Goal: Task Accomplishment & Management: Manage account settings

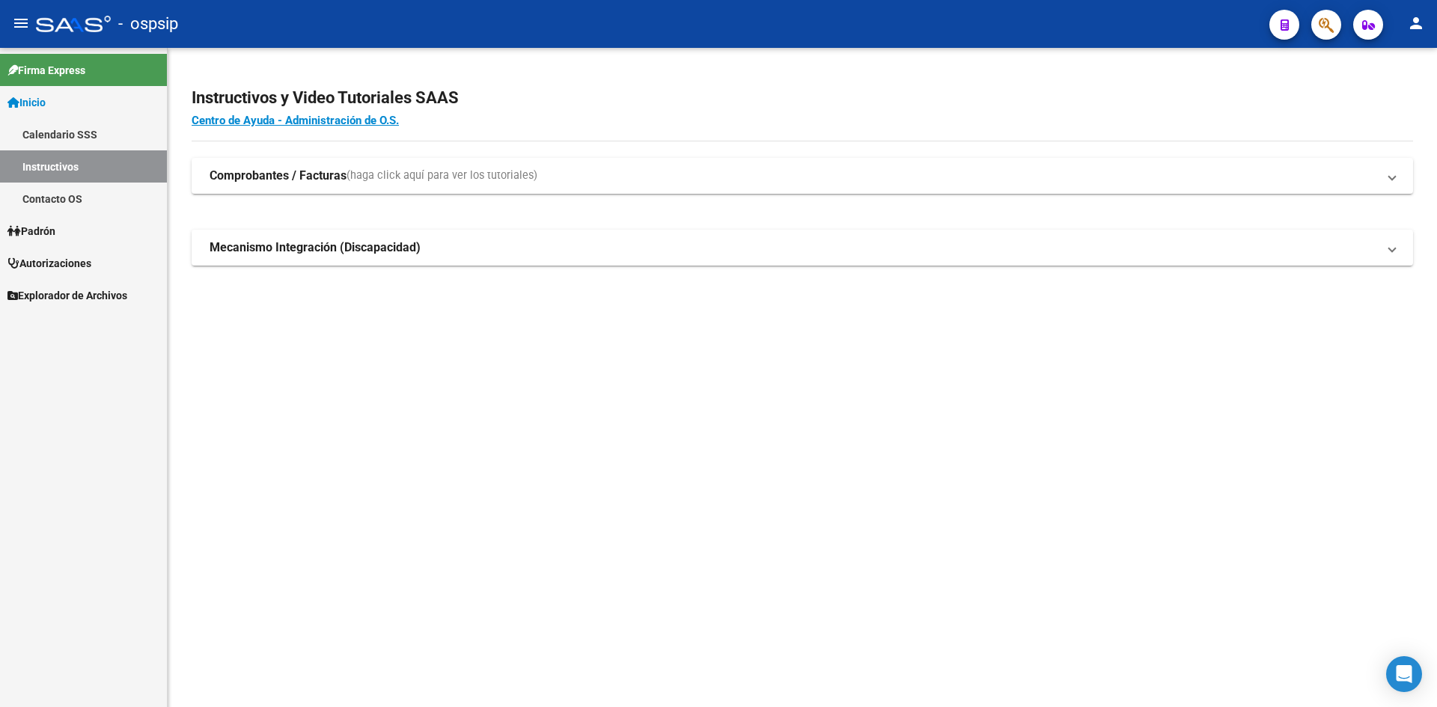
click at [63, 255] on span "Autorizaciones" at bounding box center [49, 263] width 84 height 16
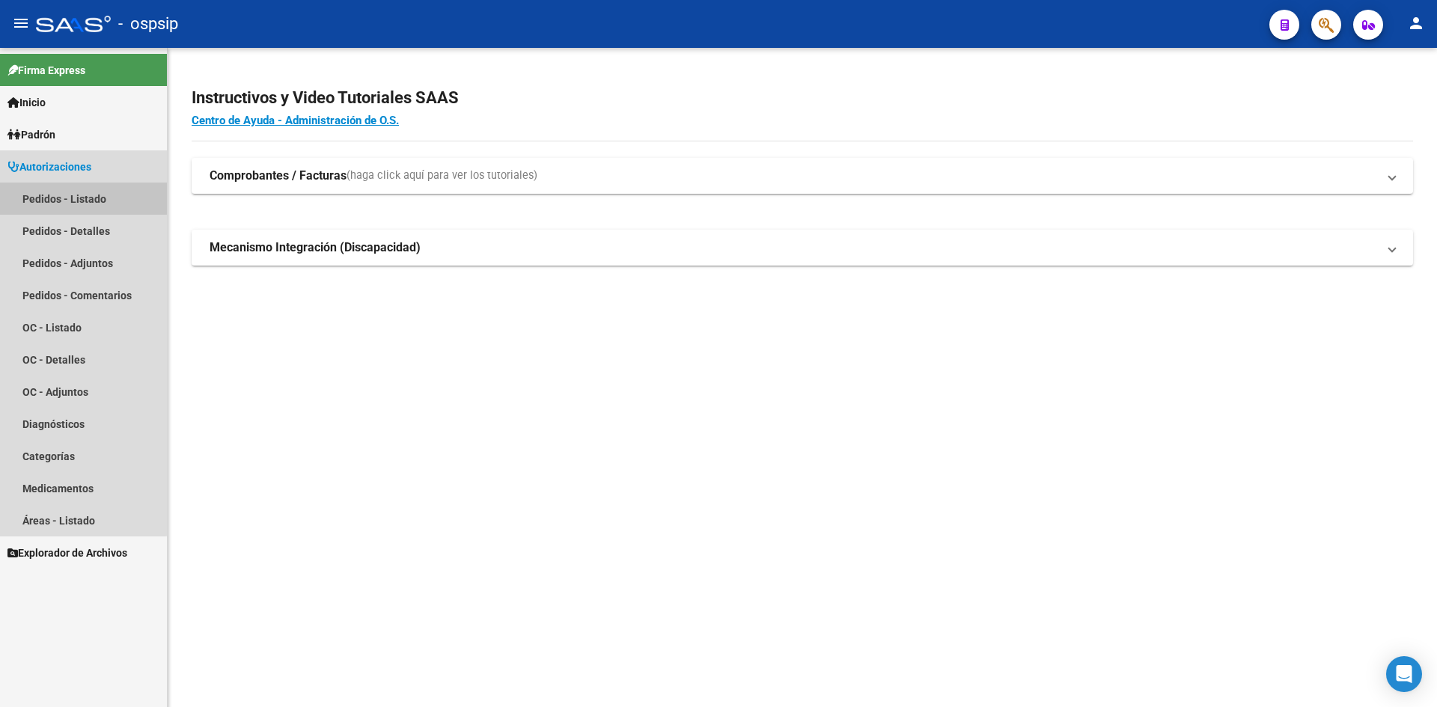
click at [51, 192] on link "Pedidos - Listado" at bounding box center [83, 199] width 167 height 32
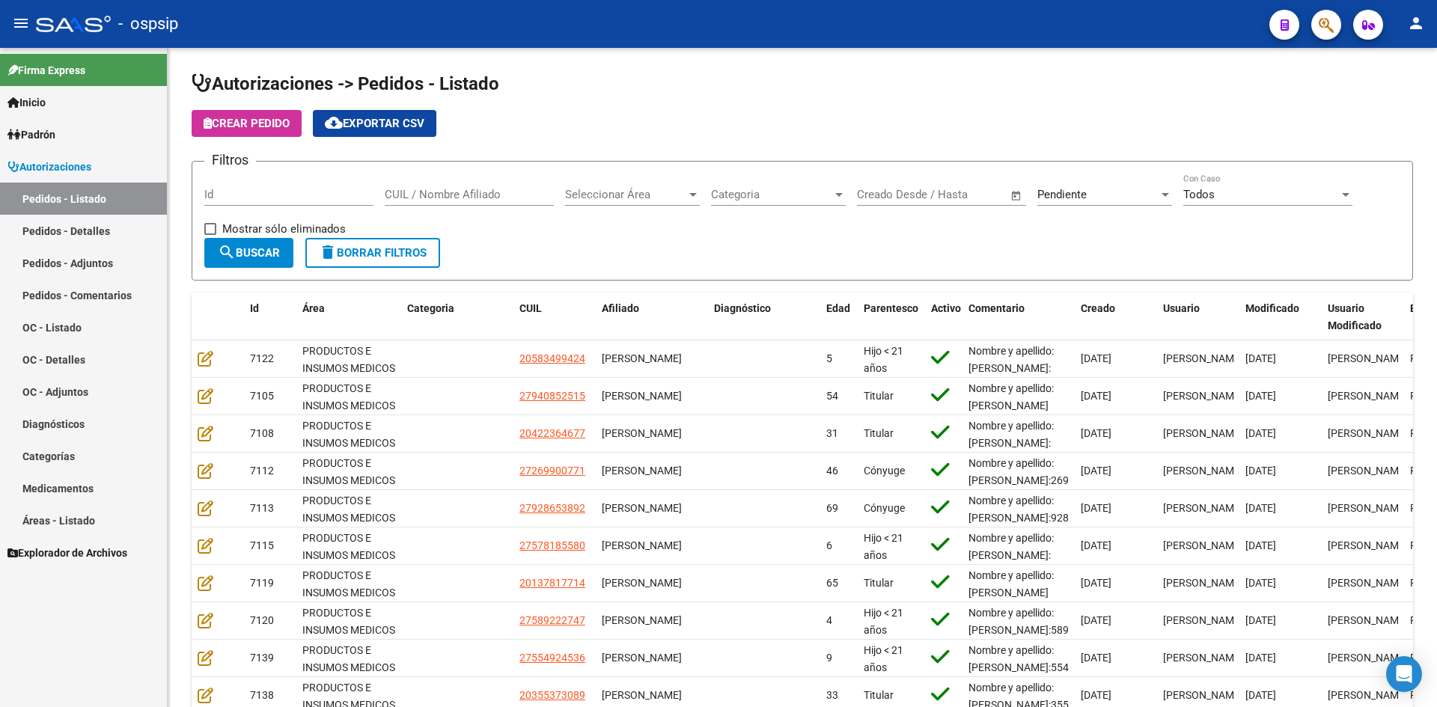
drag, startPoint x: 602, startPoint y: 90, endPoint x: 509, endPoint y: 11, distance: 121.6
click at [599, 86] on h1 "Autorizaciones -> Pedidos - Listado" at bounding box center [802, 85] width 1221 height 26
click at [482, 150] on app-list-header "Autorizaciones -> Pedidos - Listado Crear Pedido cloud_download Exportar CSV Fi…" at bounding box center [802, 176] width 1221 height 209
click at [1092, 195] on div "Pendiente" at bounding box center [1097, 194] width 121 height 13
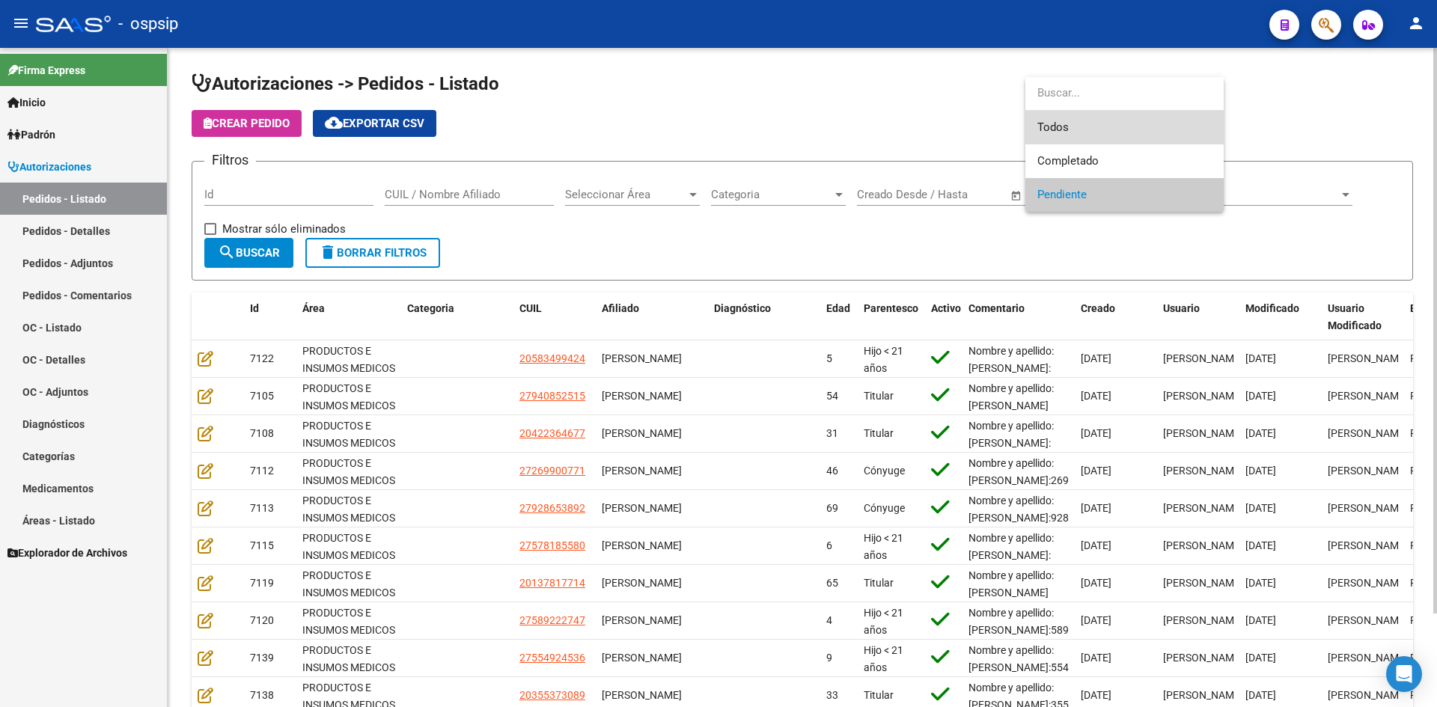
drag, startPoint x: 1069, startPoint y: 125, endPoint x: 583, endPoint y: 132, distance: 486.4
click at [1067, 125] on span "Todos" at bounding box center [1124, 128] width 174 height 34
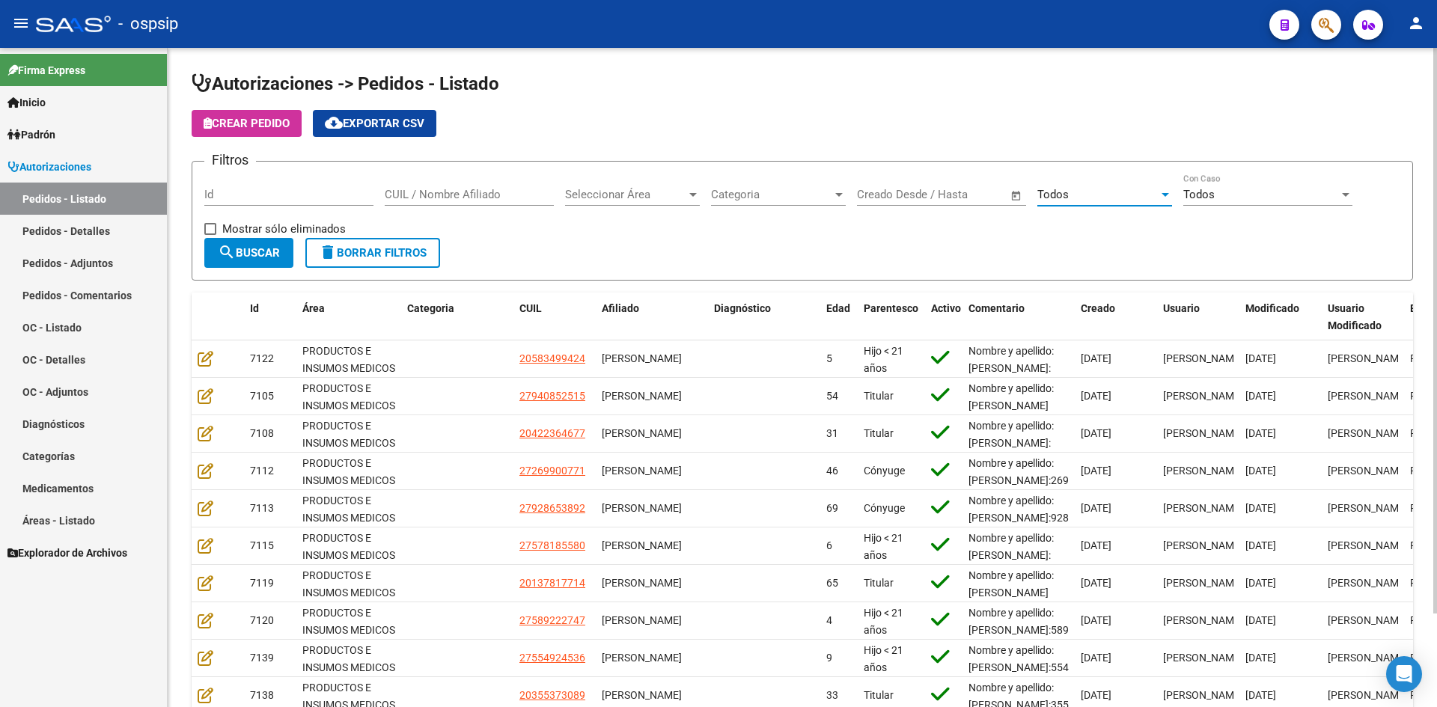
click at [347, 195] on input "Id" at bounding box center [288, 194] width 169 height 13
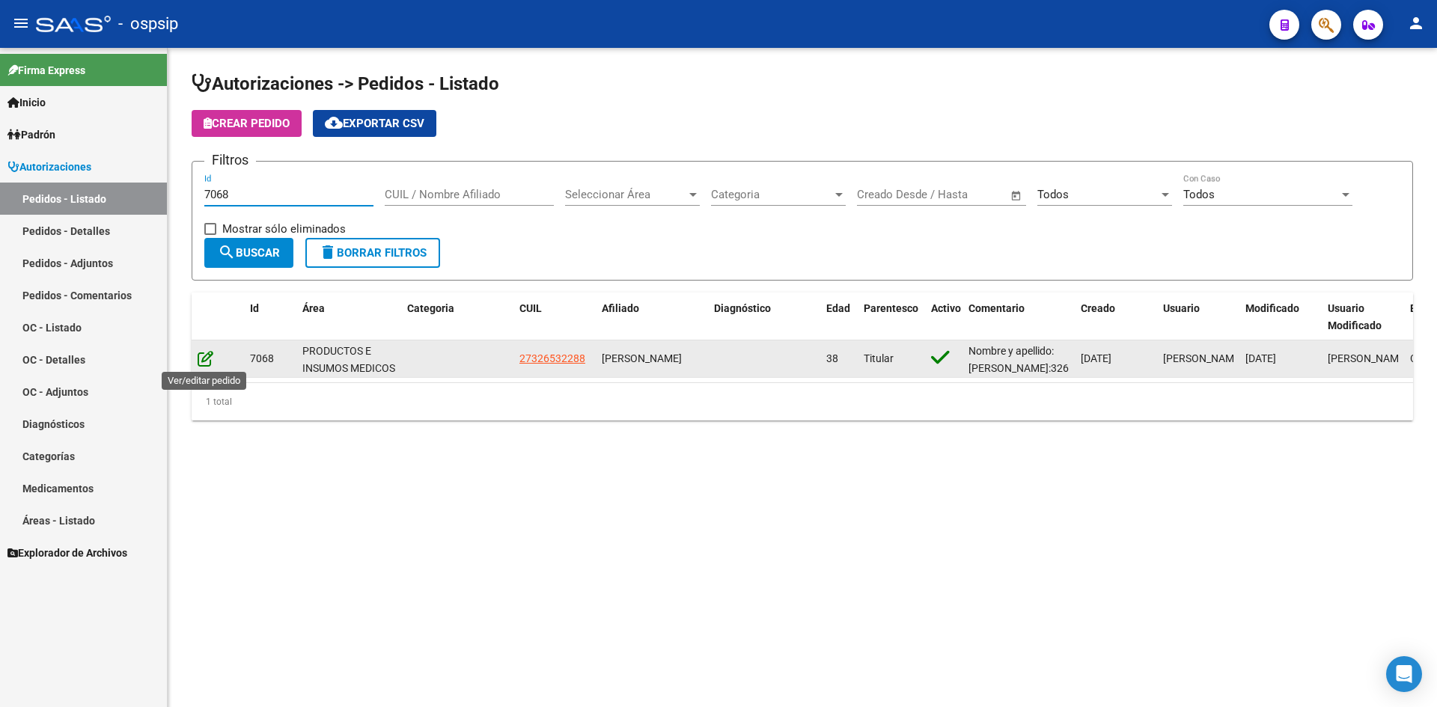
type input "7068"
click at [201, 358] on icon at bounding box center [206, 358] width 16 height 16
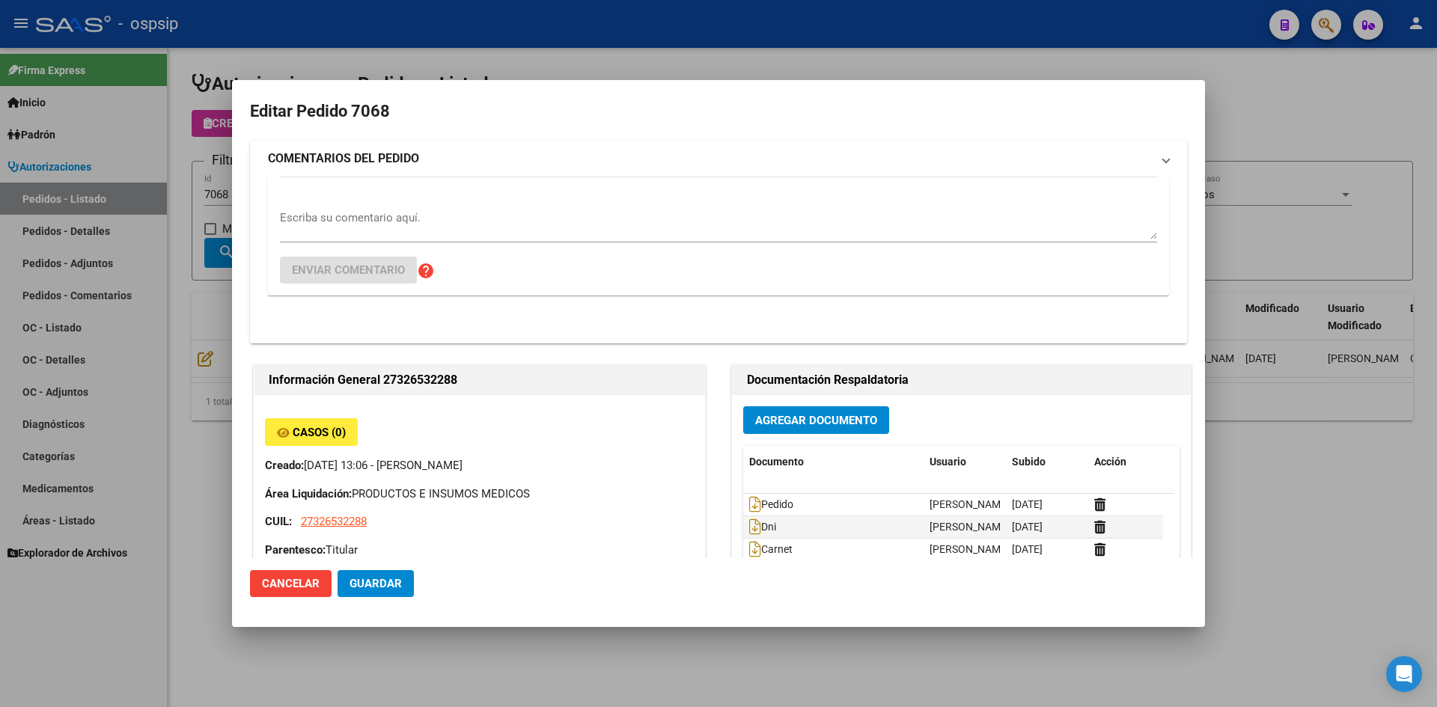
type input "[GEOGRAPHIC_DATA], BOSQUES, LOBOS 1999"
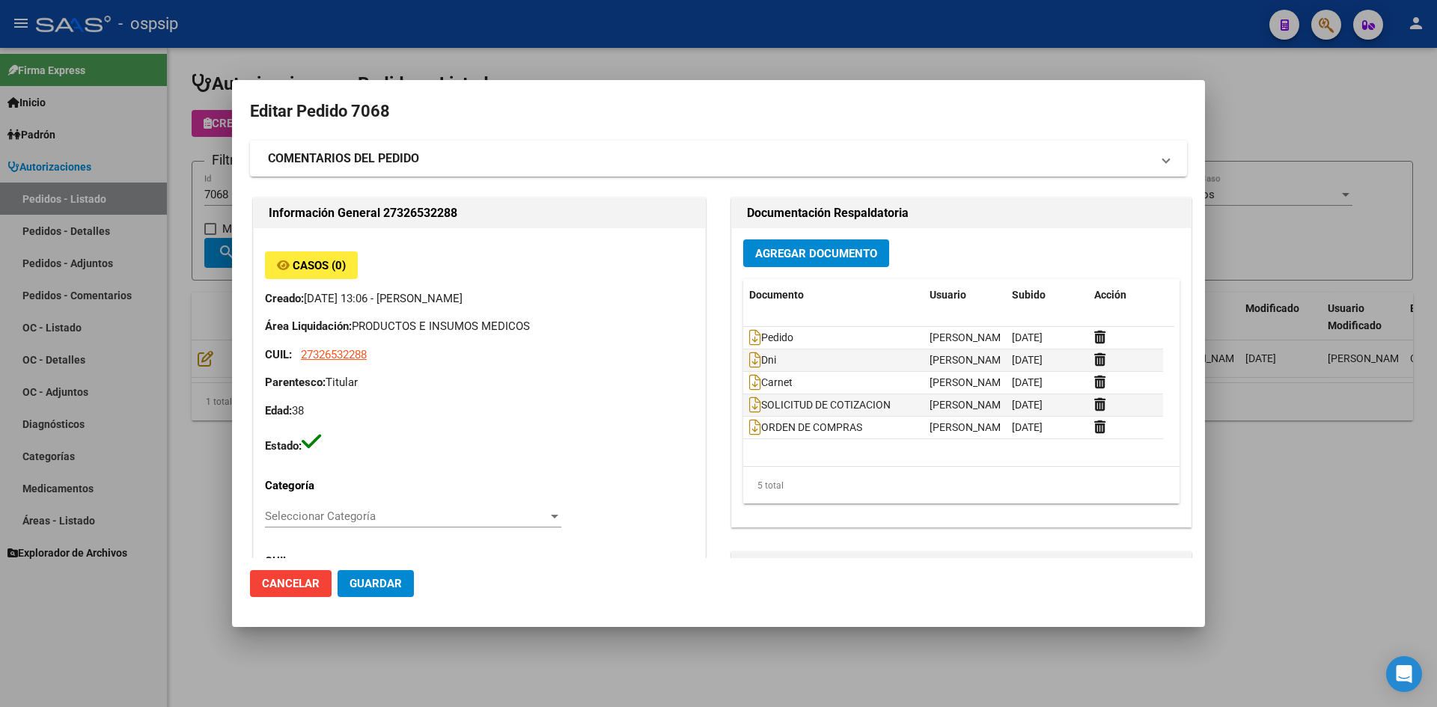
drag, startPoint x: 509, startPoint y: 65, endPoint x: 394, endPoint y: 110, distance: 123.0
click at [507, 65] on div at bounding box center [718, 353] width 1437 height 707
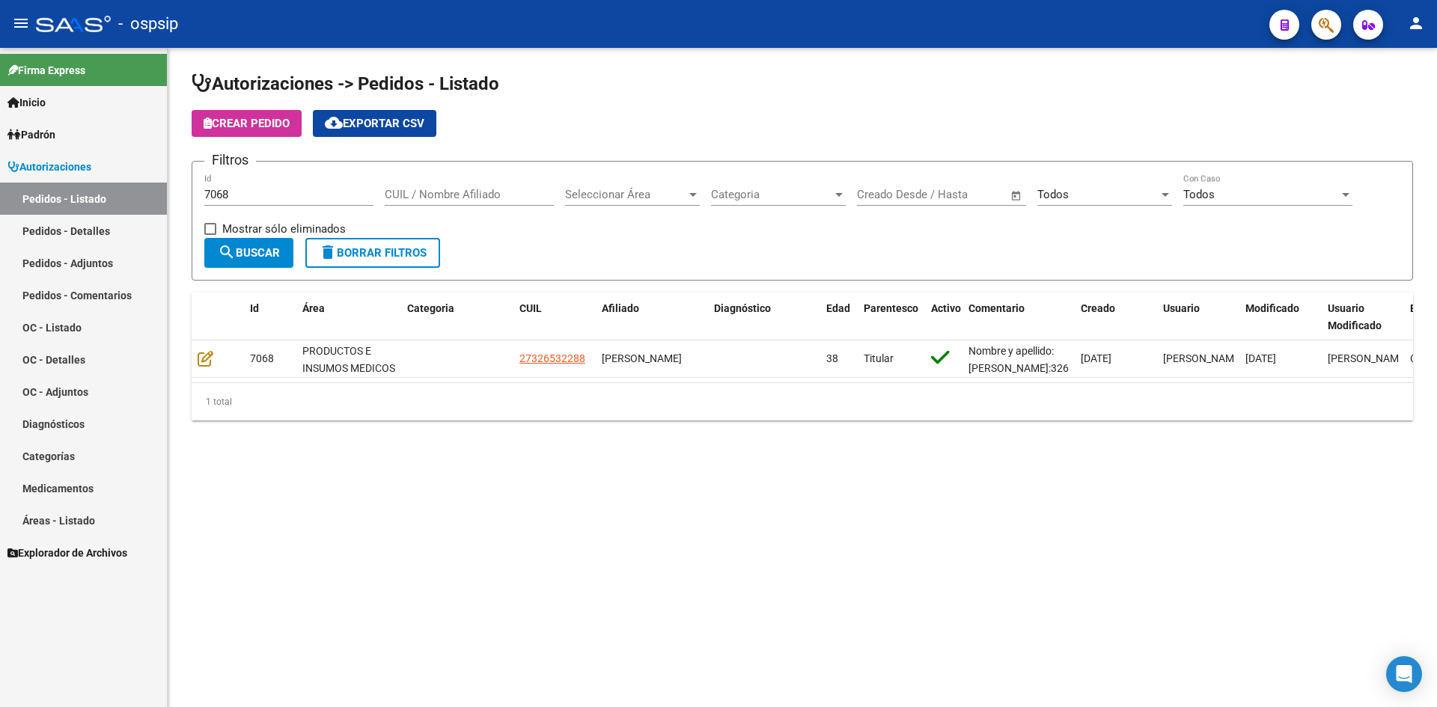
click at [270, 186] on div "7068 Id" at bounding box center [288, 190] width 169 height 32
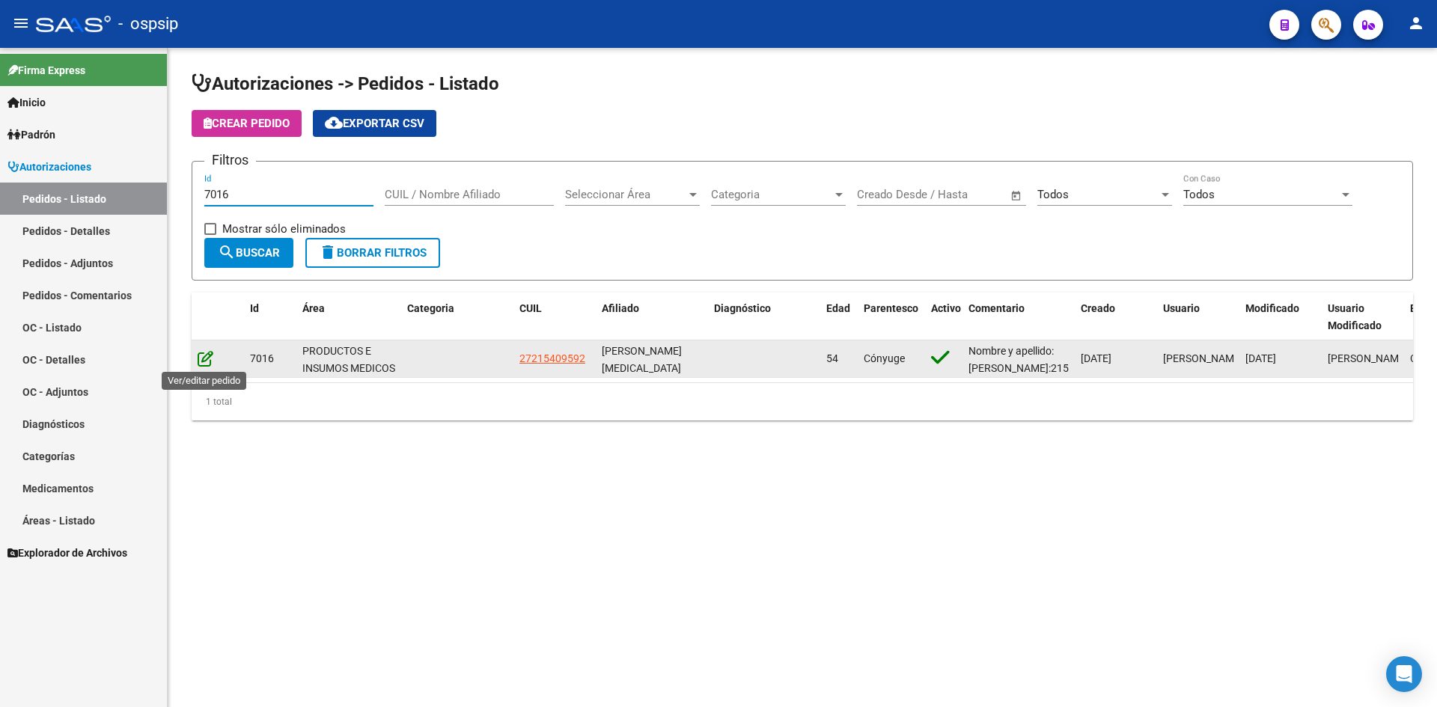
type input "7016"
click at [208, 355] on icon at bounding box center [206, 358] width 16 height 16
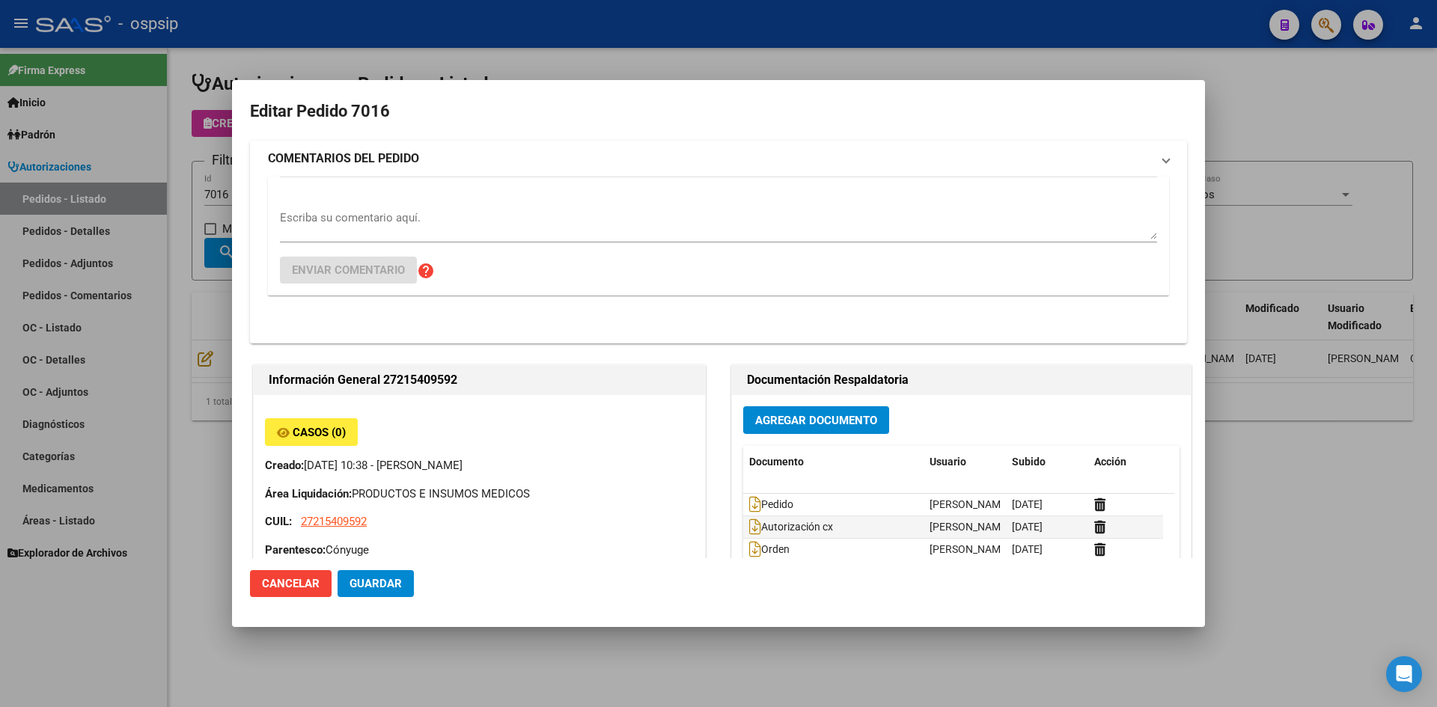
type input "[GEOGRAPHIC_DATA], [GEOGRAPHIC_DATA][PERSON_NAME], [GEOGRAPHIC_DATA] 5800"
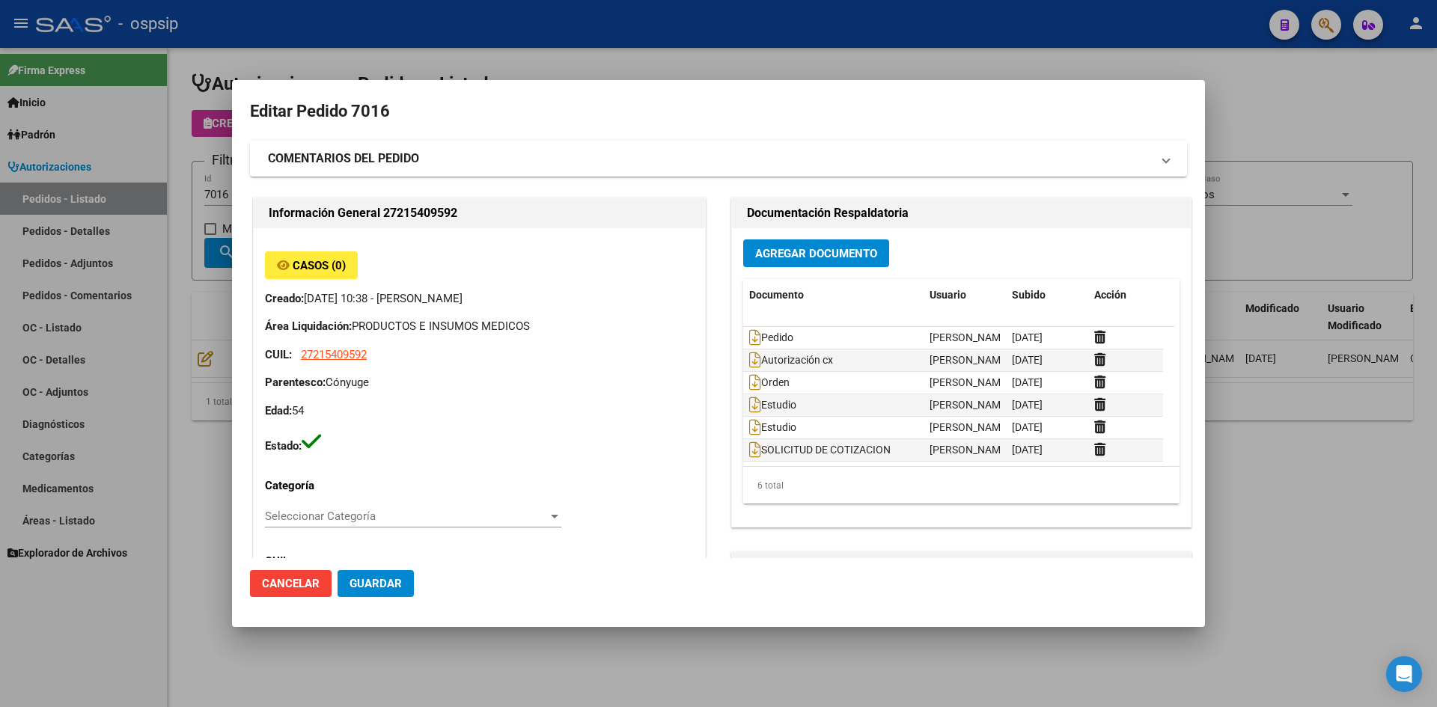
drag, startPoint x: 754, startPoint y: 123, endPoint x: 691, endPoint y: 61, distance: 88.4
click at [753, 120] on h2 "Editar Pedido 7016" at bounding box center [718, 111] width 937 height 28
click at [691, 61] on div at bounding box center [718, 353] width 1437 height 707
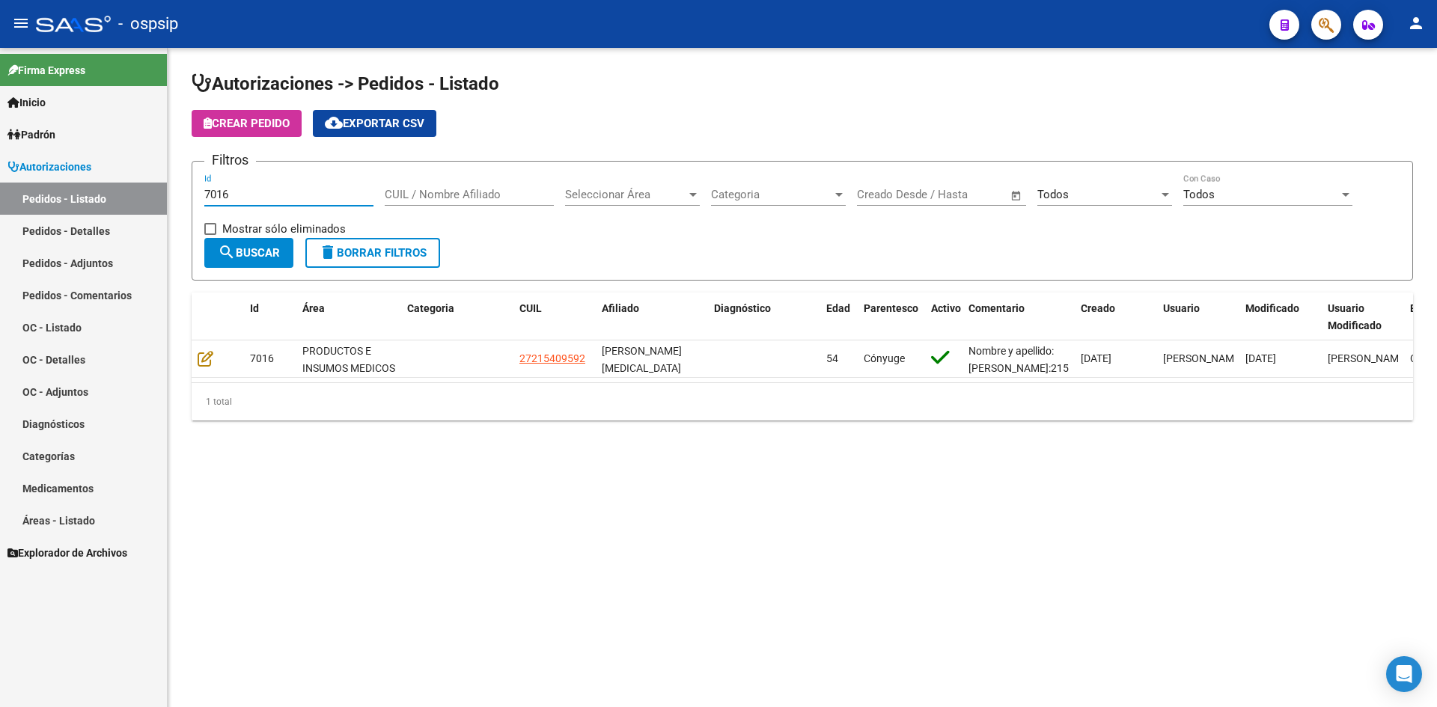
click at [218, 194] on input "7016" at bounding box center [288, 194] width 169 height 13
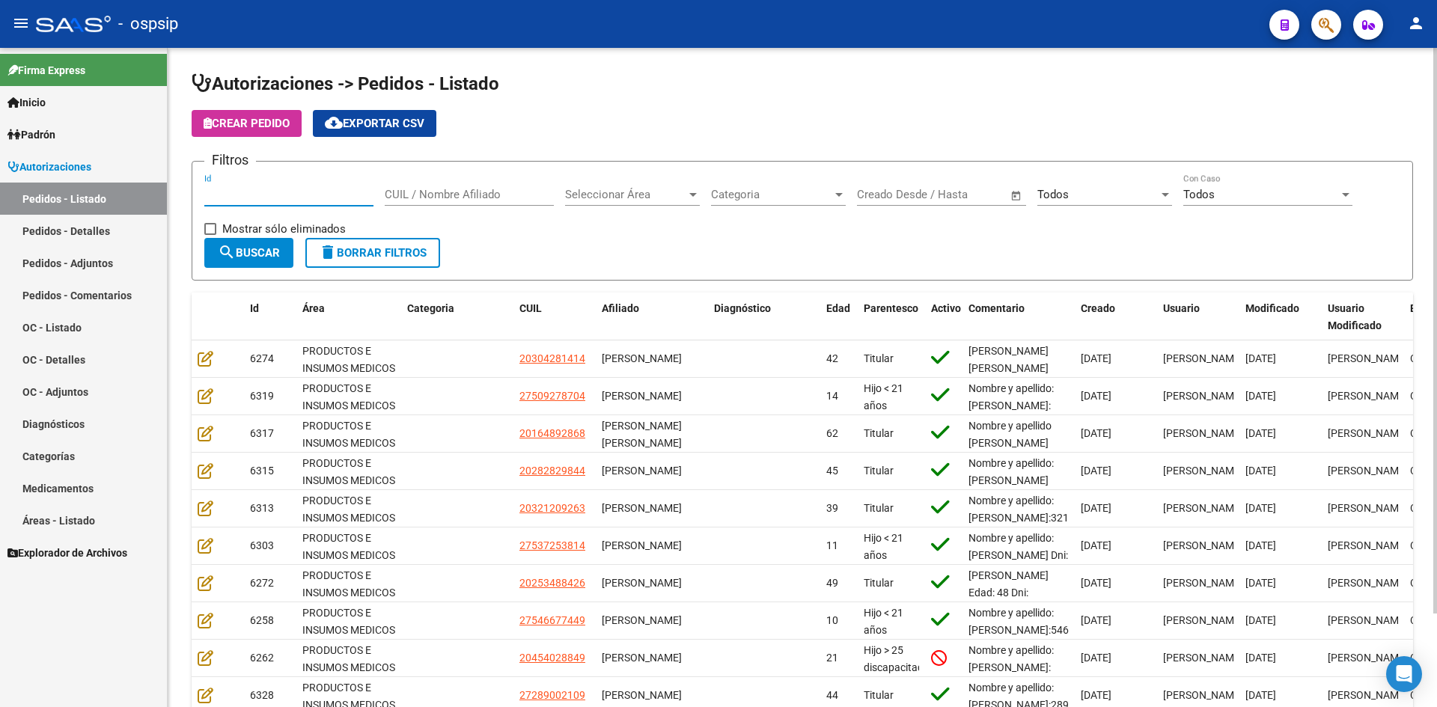
click at [417, 189] on input "CUIL / Nombre Afiliado" at bounding box center [469, 194] width 169 height 13
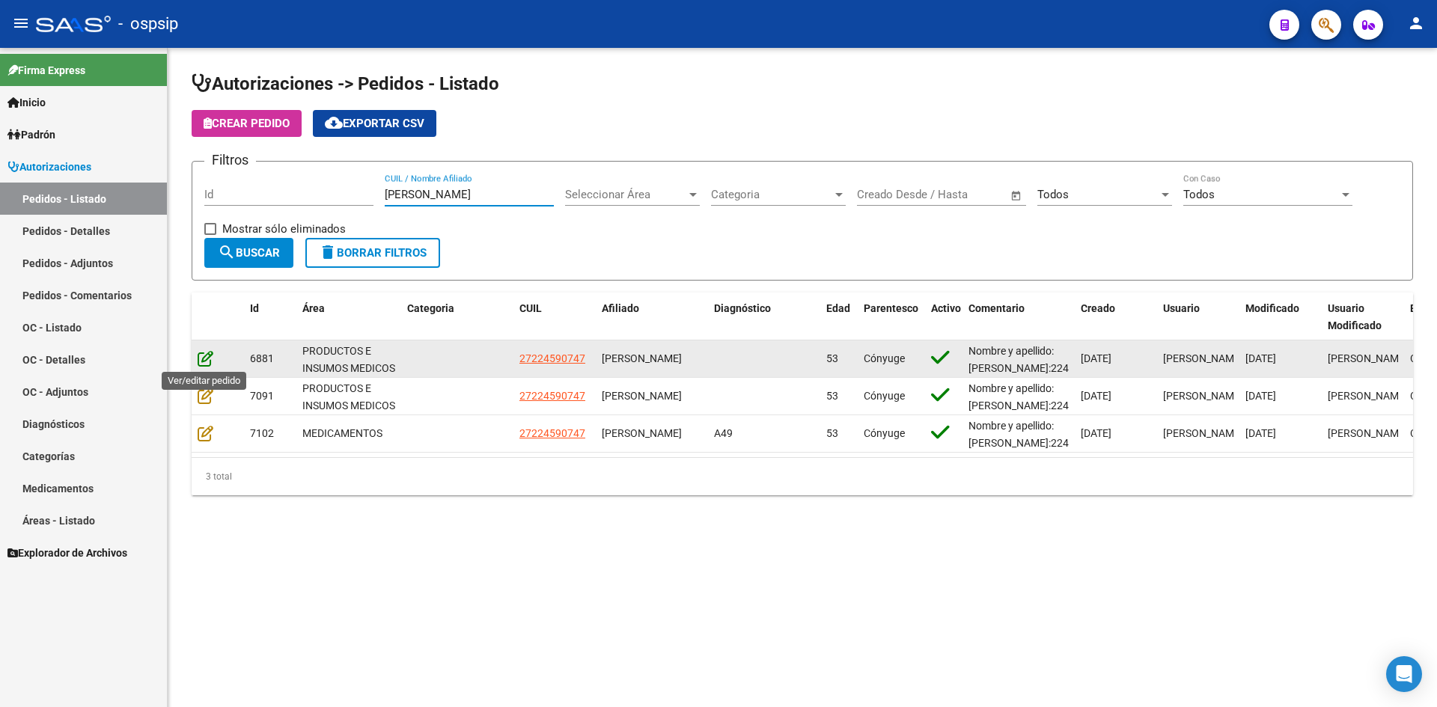
type input "[PERSON_NAME]"
click at [199, 357] on icon at bounding box center [206, 358] width 16 height 16
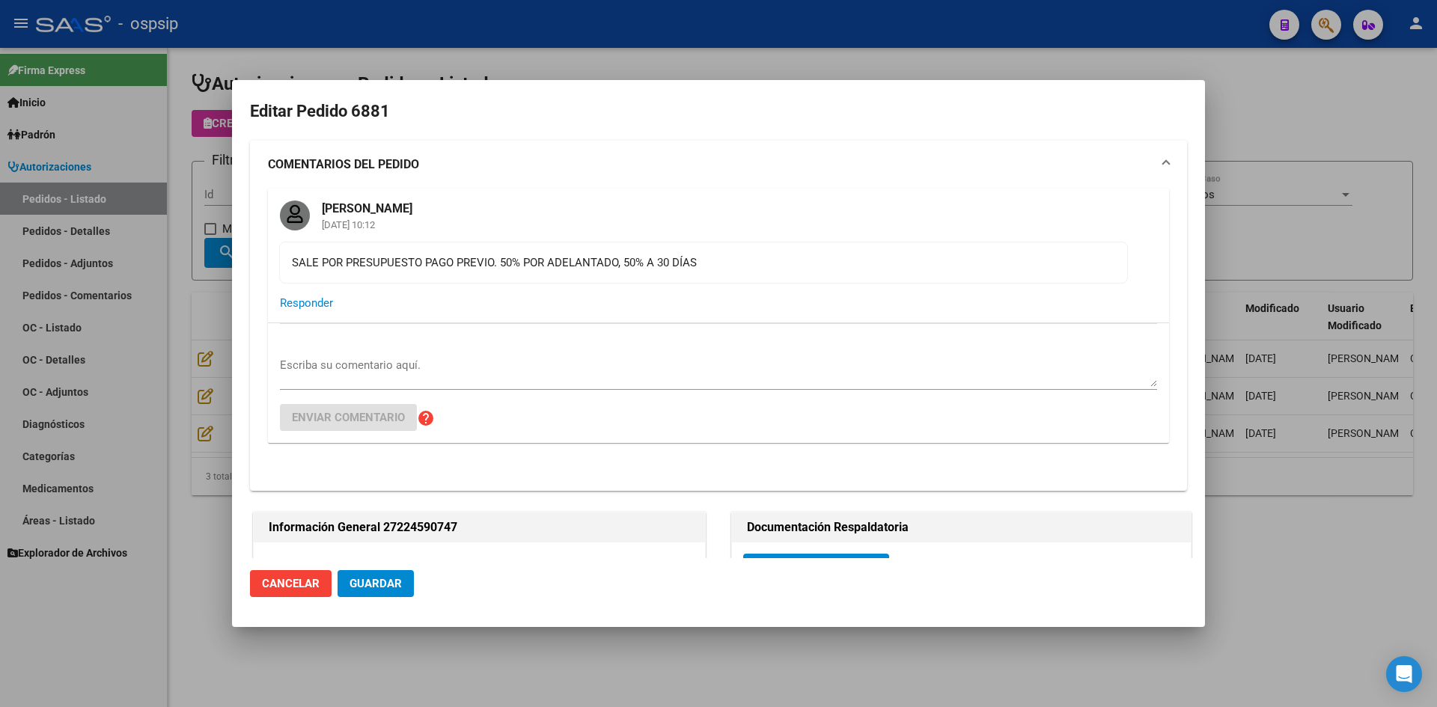
type input "[GEOGRAPHIC_DATA], [PERSON_NAME], [GEOGRAPHIC_DATA] 249"
click at [685, 44] on div at bounding box center [718, 353] width 1437 height 707
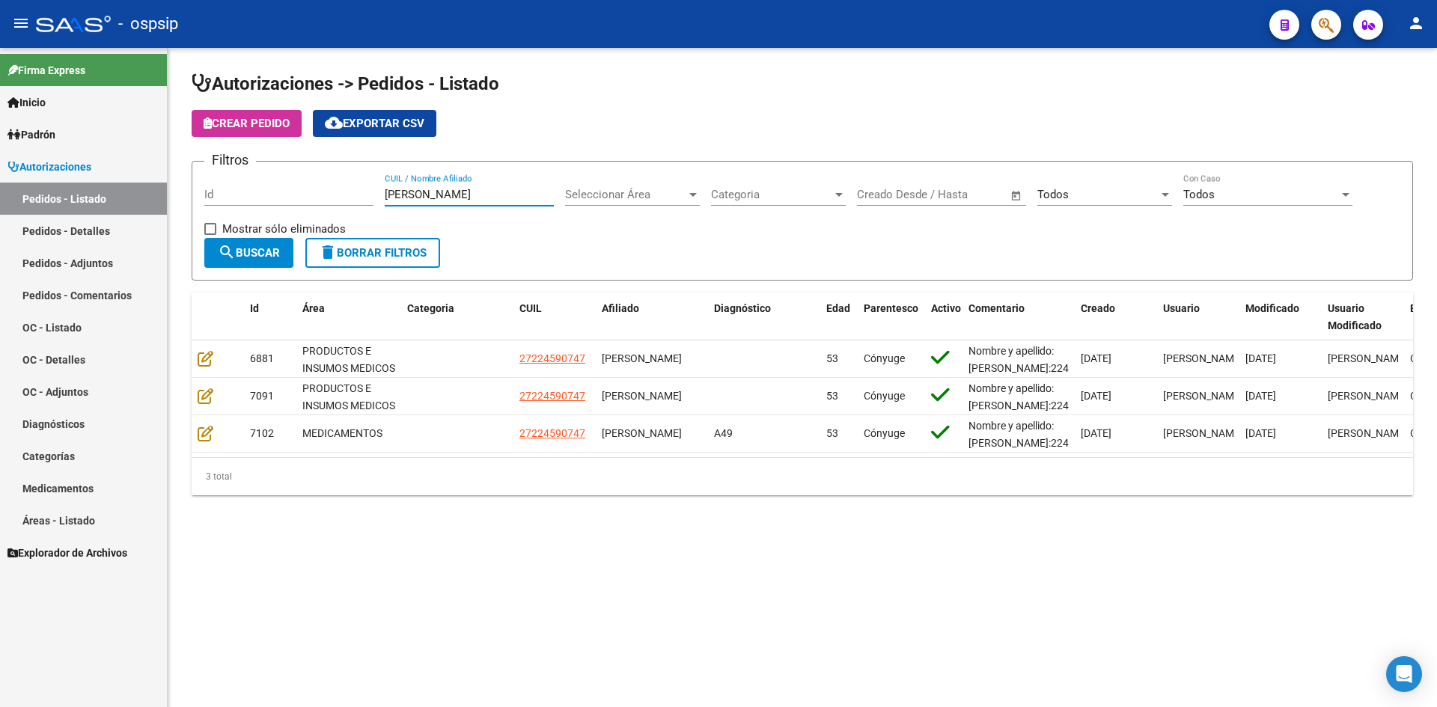
click at [391, 200] on input "[PERSON_NAME]" at bounding box center [469, 194] width 169 height 13
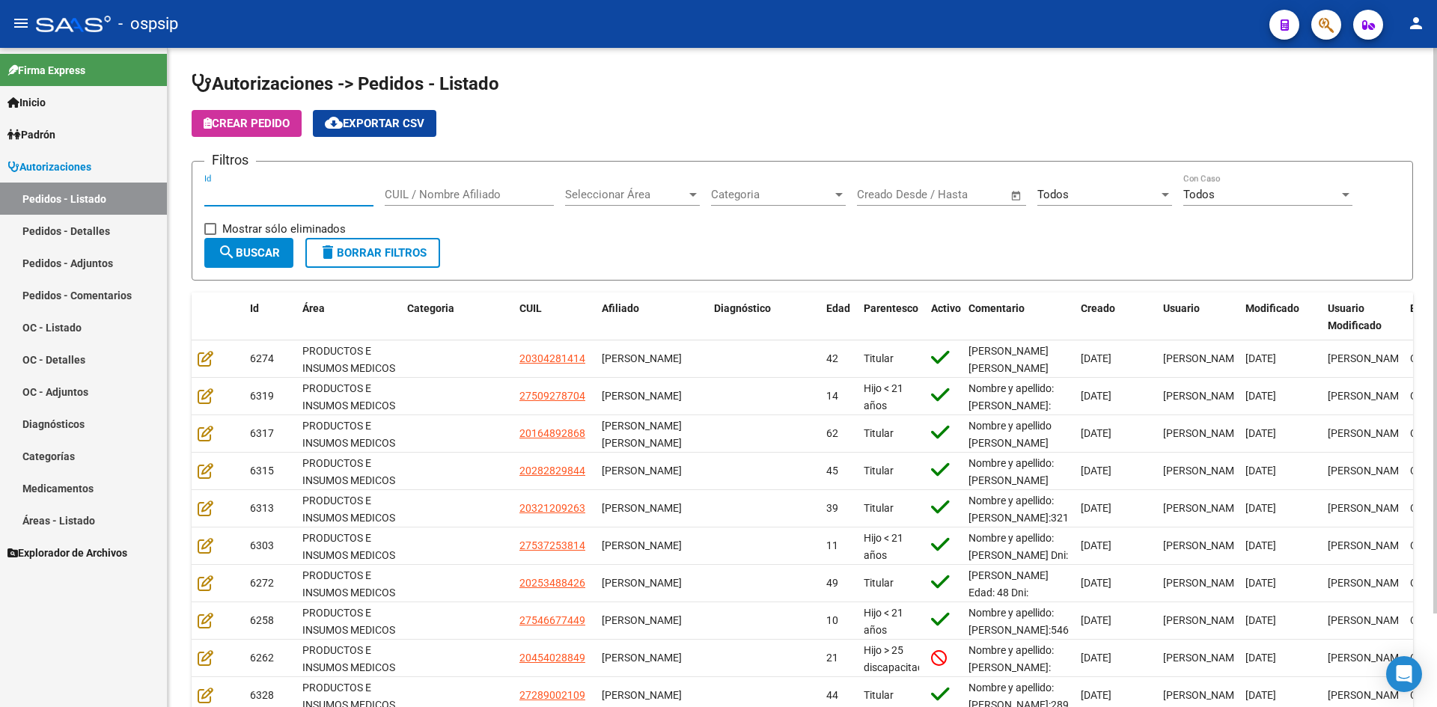
click at [319, 193] on input "Id" at bounding box center [288, 194] width 169 height 13
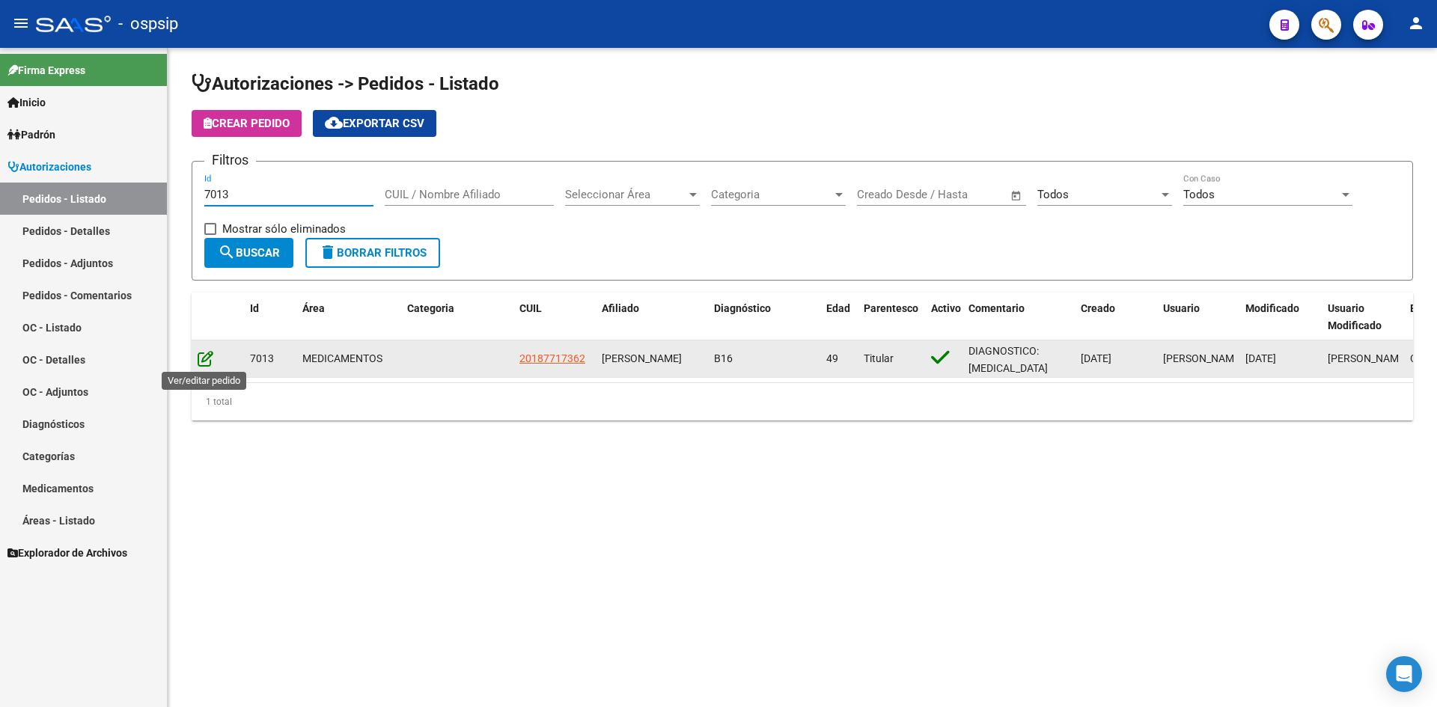
type input "7013"
click at [211, 359] on icon at bounding box center [206, 358] width 16 height 16
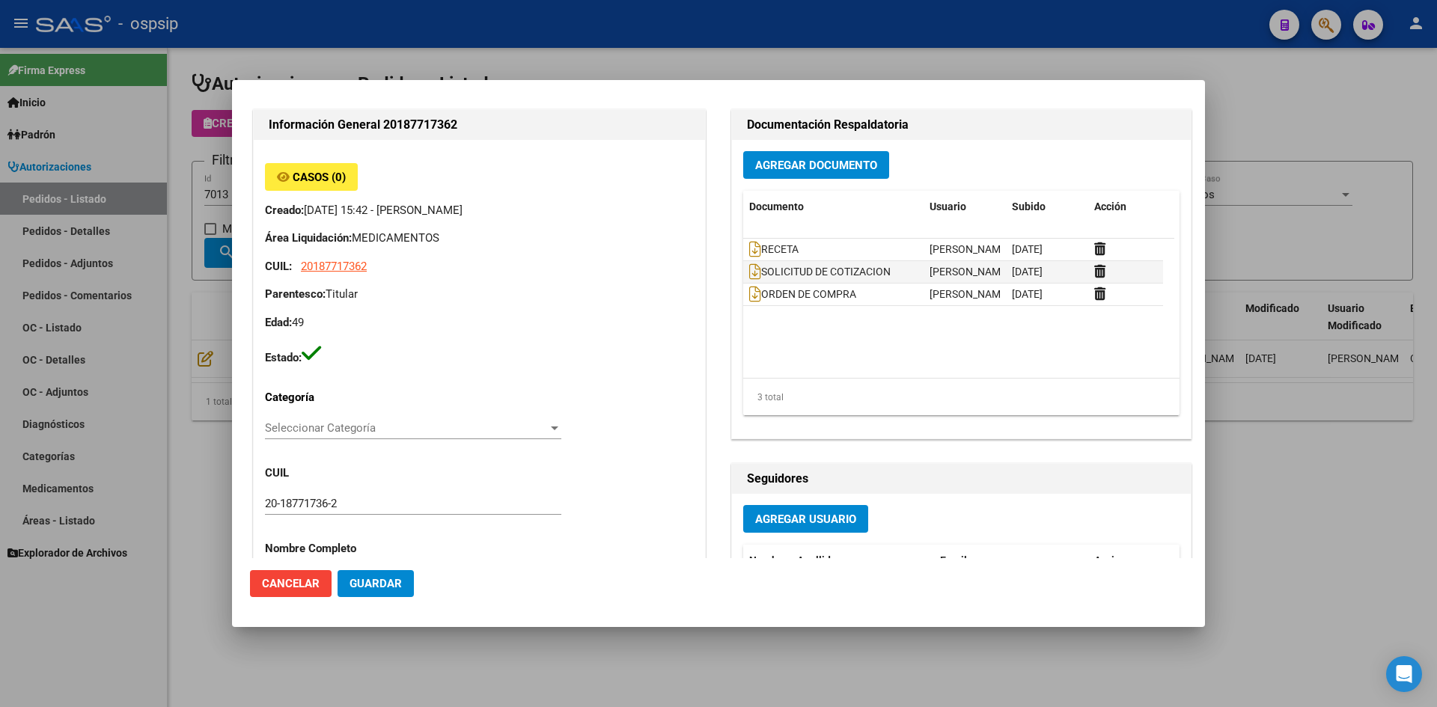
scroll to position [374, 0]
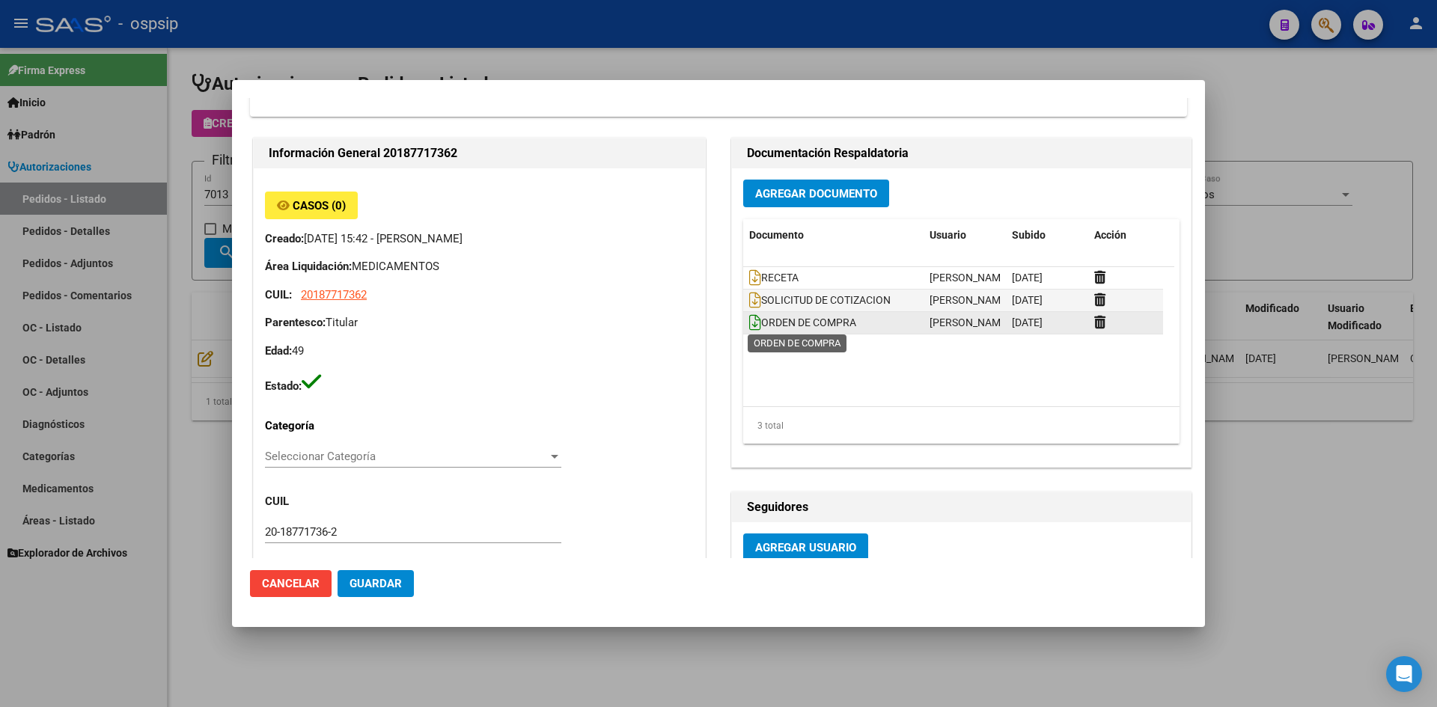
click at [750, 327] on icon at bounding box center [755, 322] width 12 height 16
click at [749, 317] on icon at bounding box center [755, 322] width 12 height 16
click at [979, 23] on div at bounding box center [718, 353] width 1437 height 707
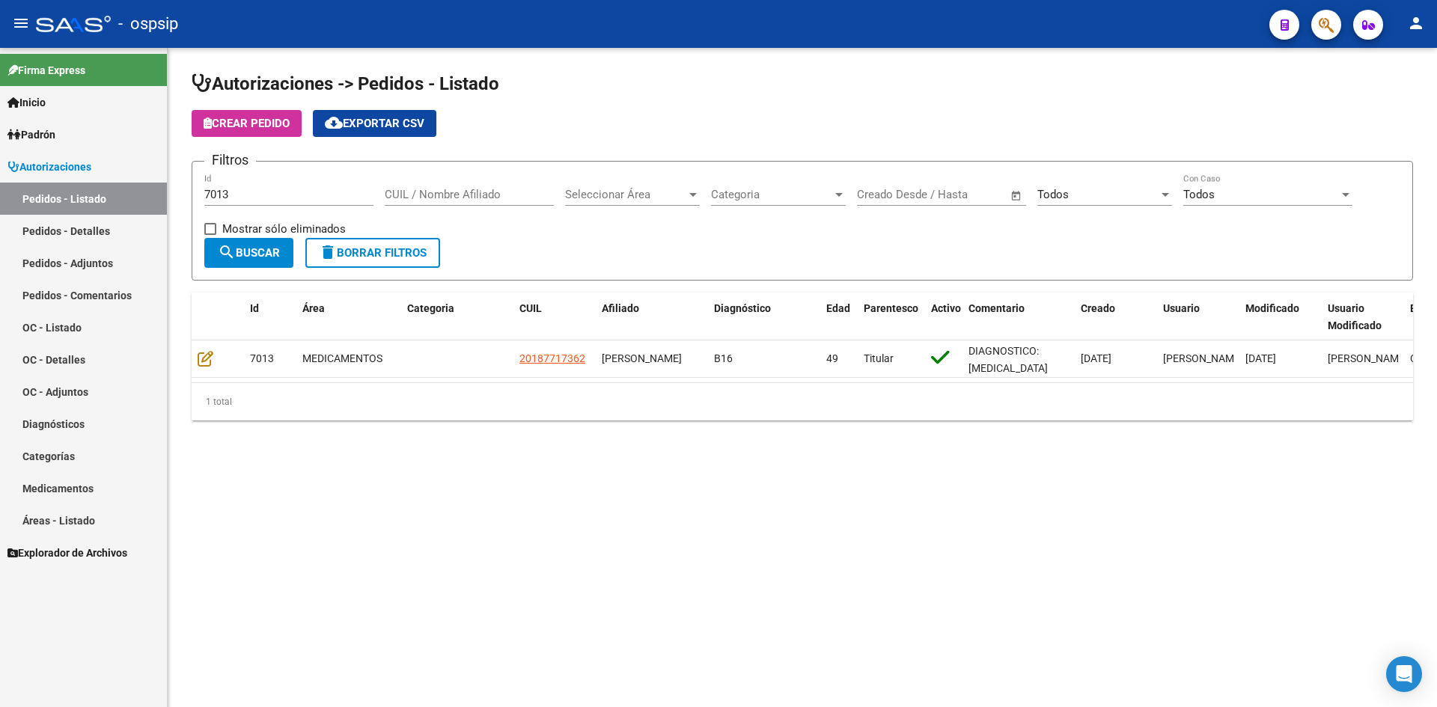
click at [337, 191] on input "7013" at bounding box center [288, 194] width 169 height 13
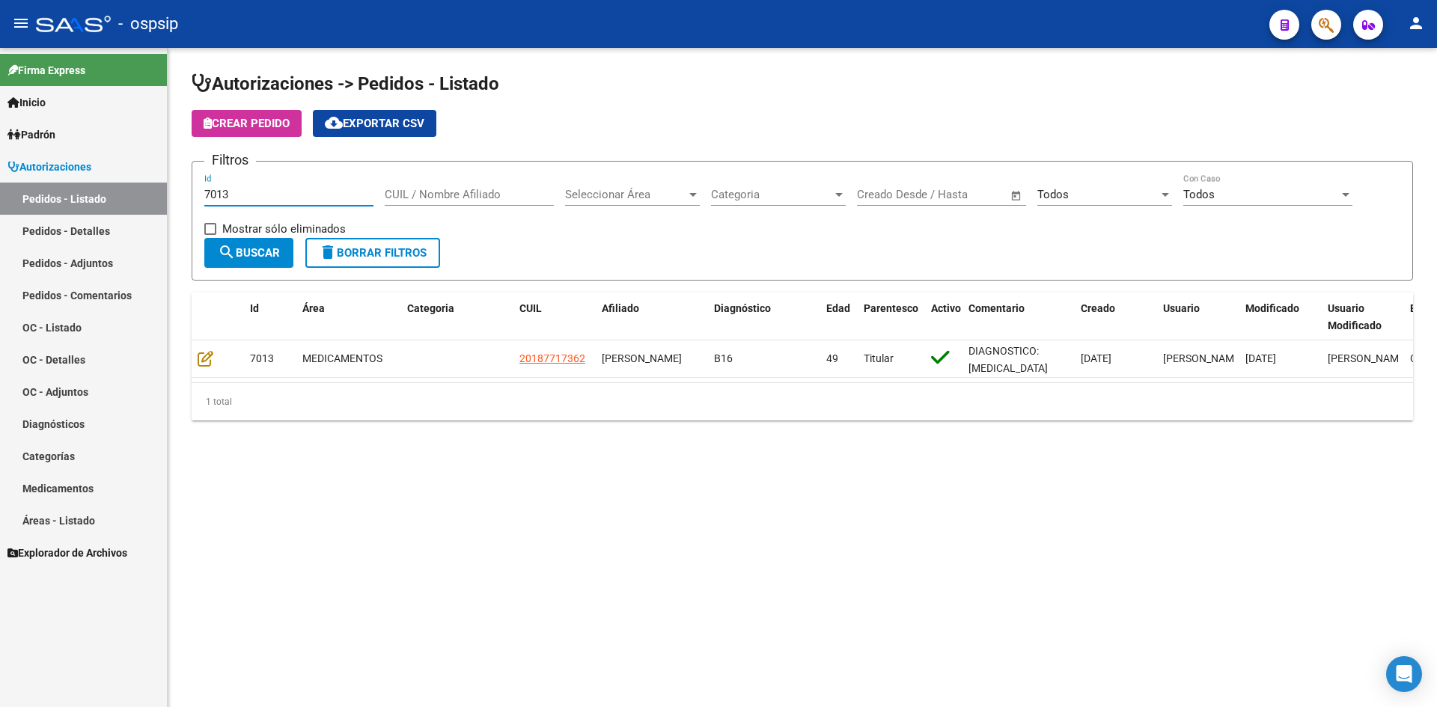
click at [337, 191] on input "7013" at bounding box center [288, 194] width 169 height 13
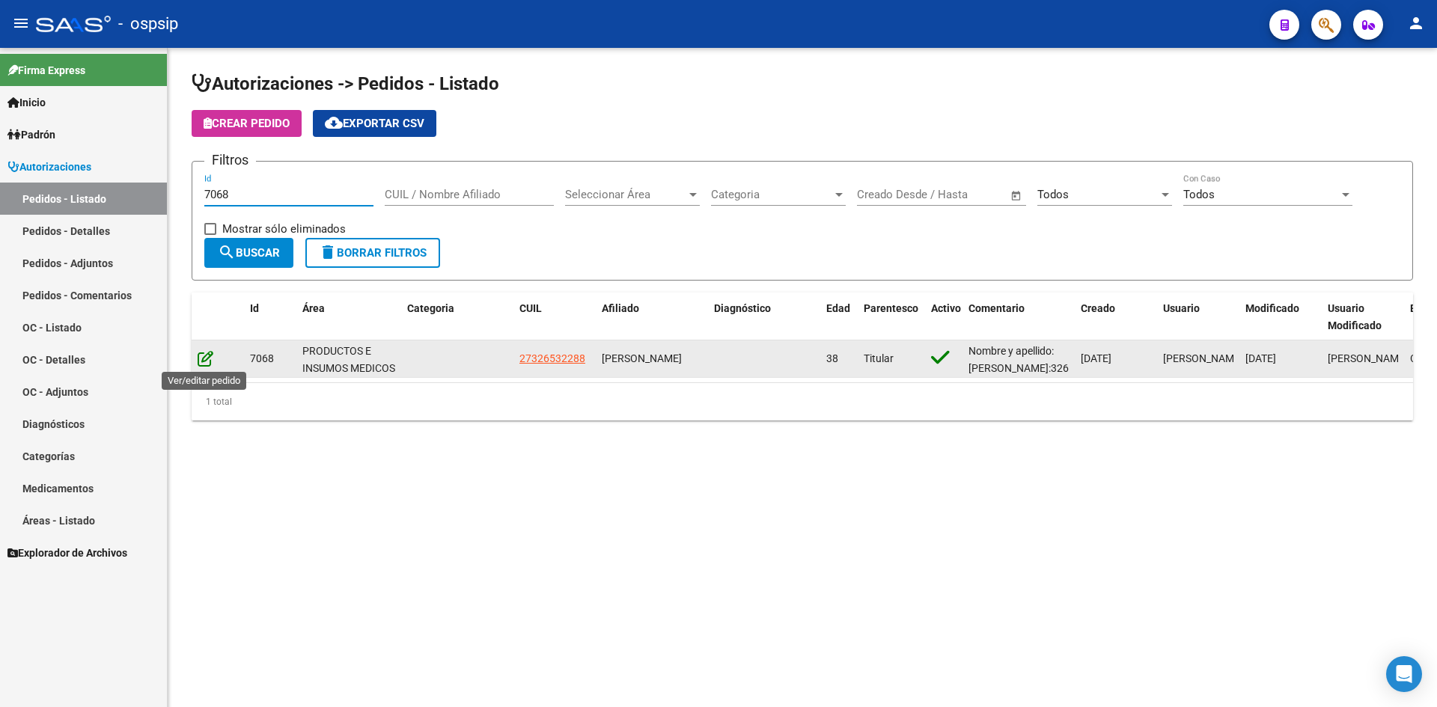
type input "7068"
click at [202, 362] on icon at bounding box center [206, 358] width 16 height 16
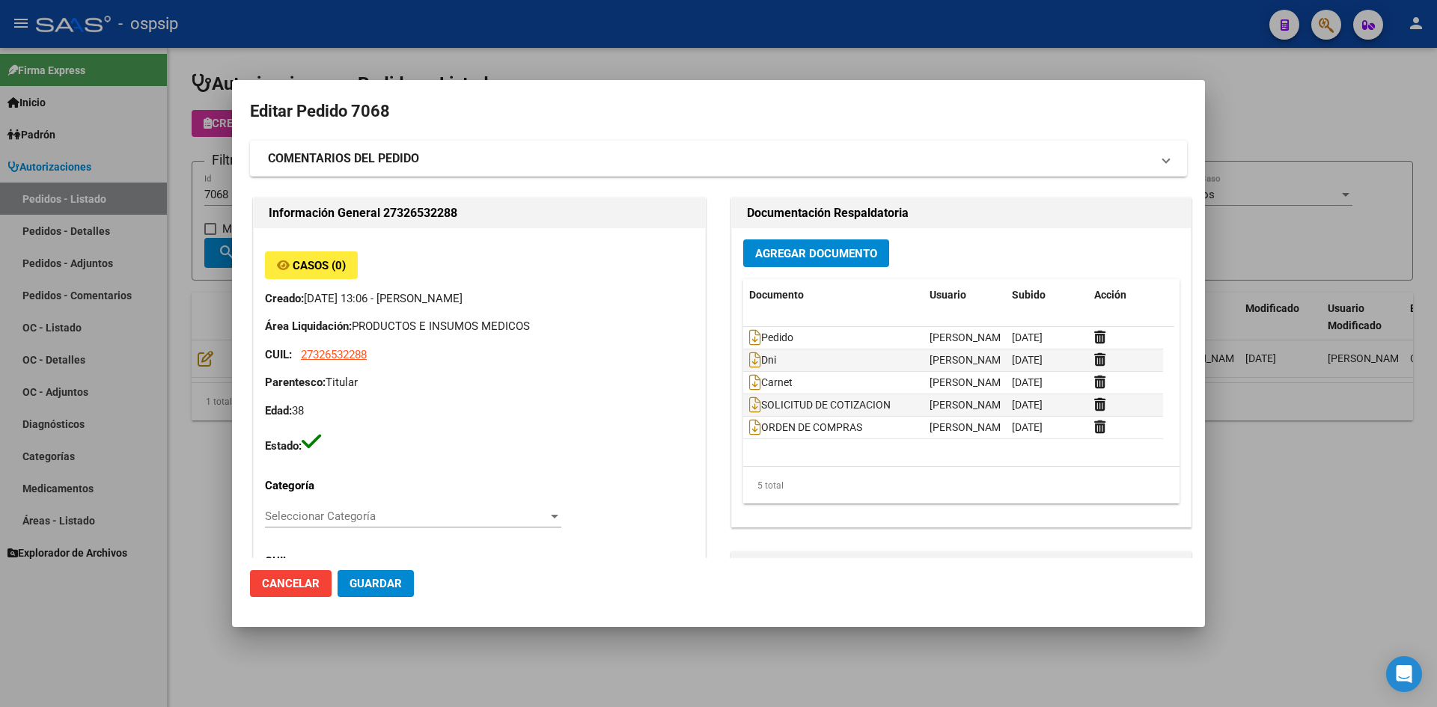
type input "[GEOGRAPHIC_DATA], BOSQUES, LOBOS 1999"
click at [749, 336] on icon at bounding box center [755, 337] width 12 height 16
drag, startPoint x: 437, startPoint y: 65, endPoint x: 363, endPoint y: 91, distance: 78.6
click at [435, 65] on div at bounding box center [718, 353] width 1437 height 707
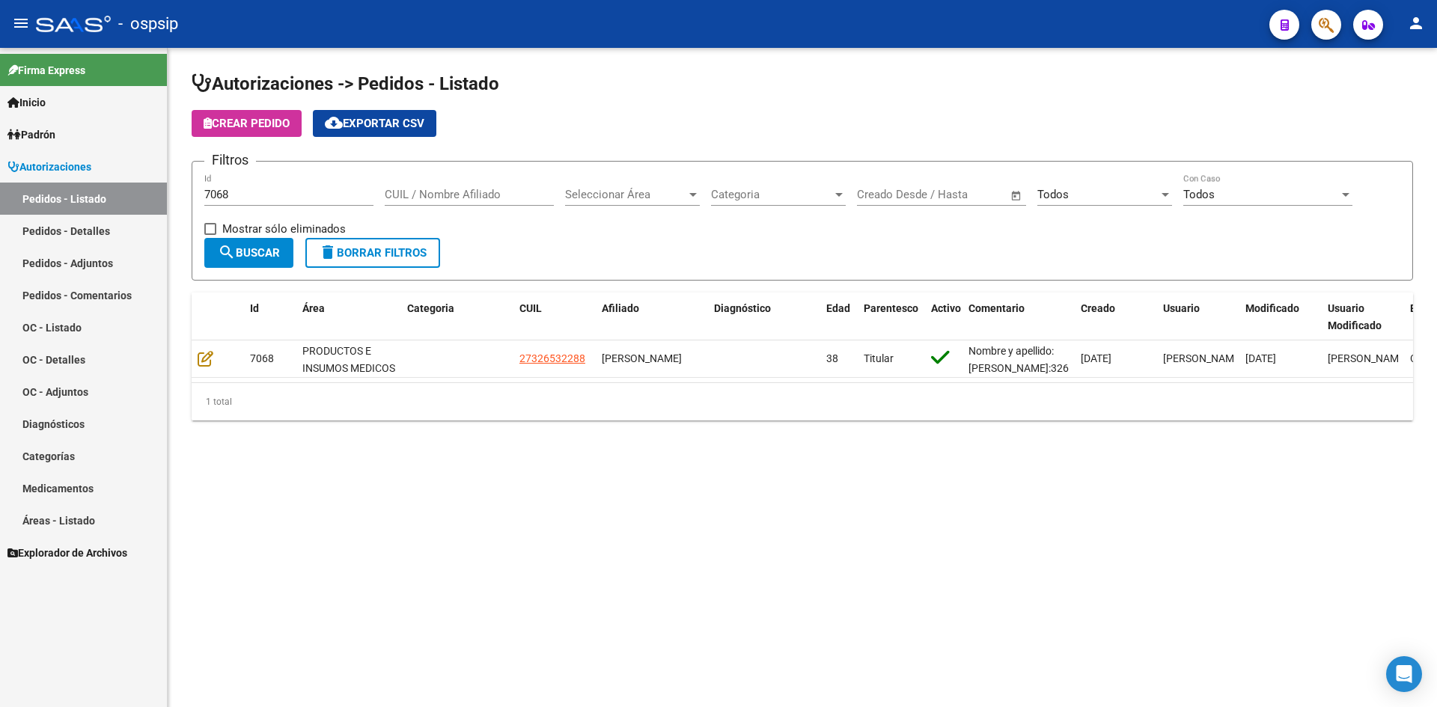
click at [259, 192] on input "7068" at bounding box center [288, 194] width 169 height 13
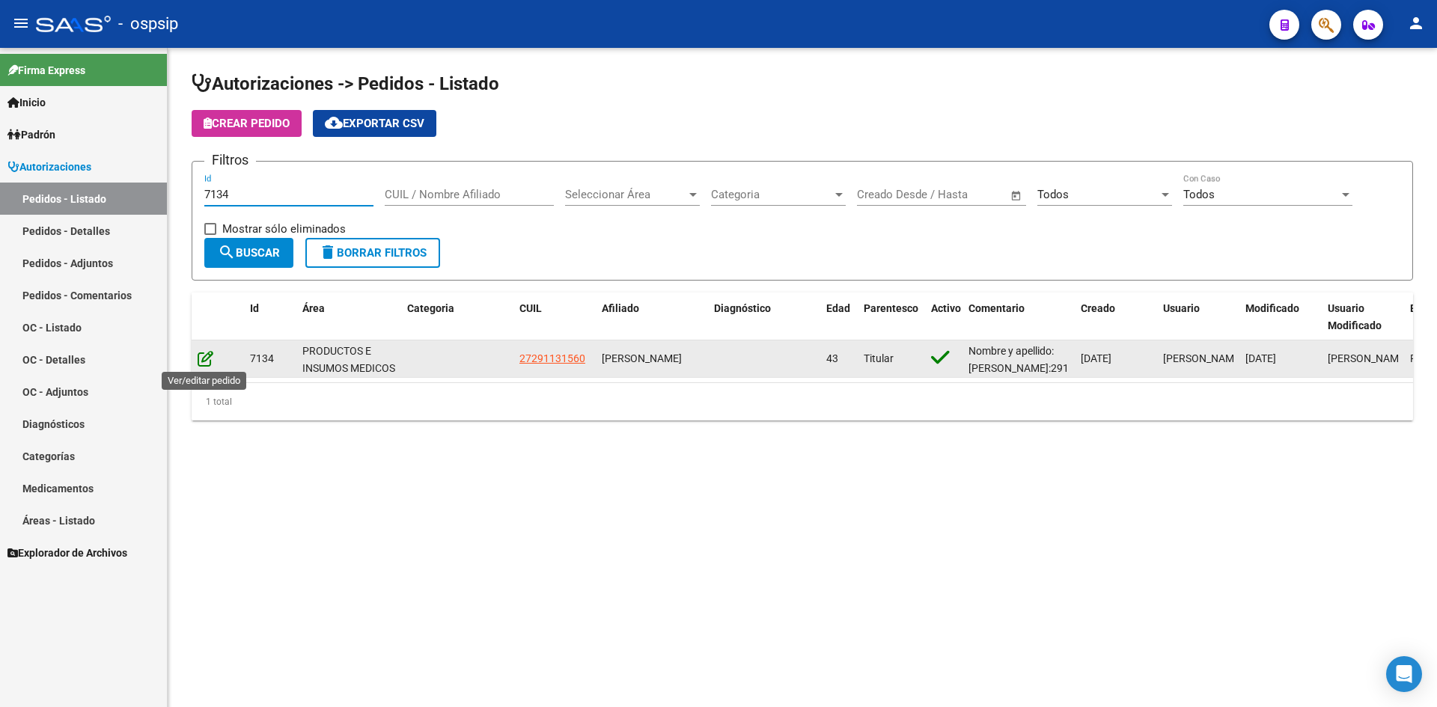
type input "7134"
click at [205, 358] on icon at bounding box center [206, 358] width 16 height 16
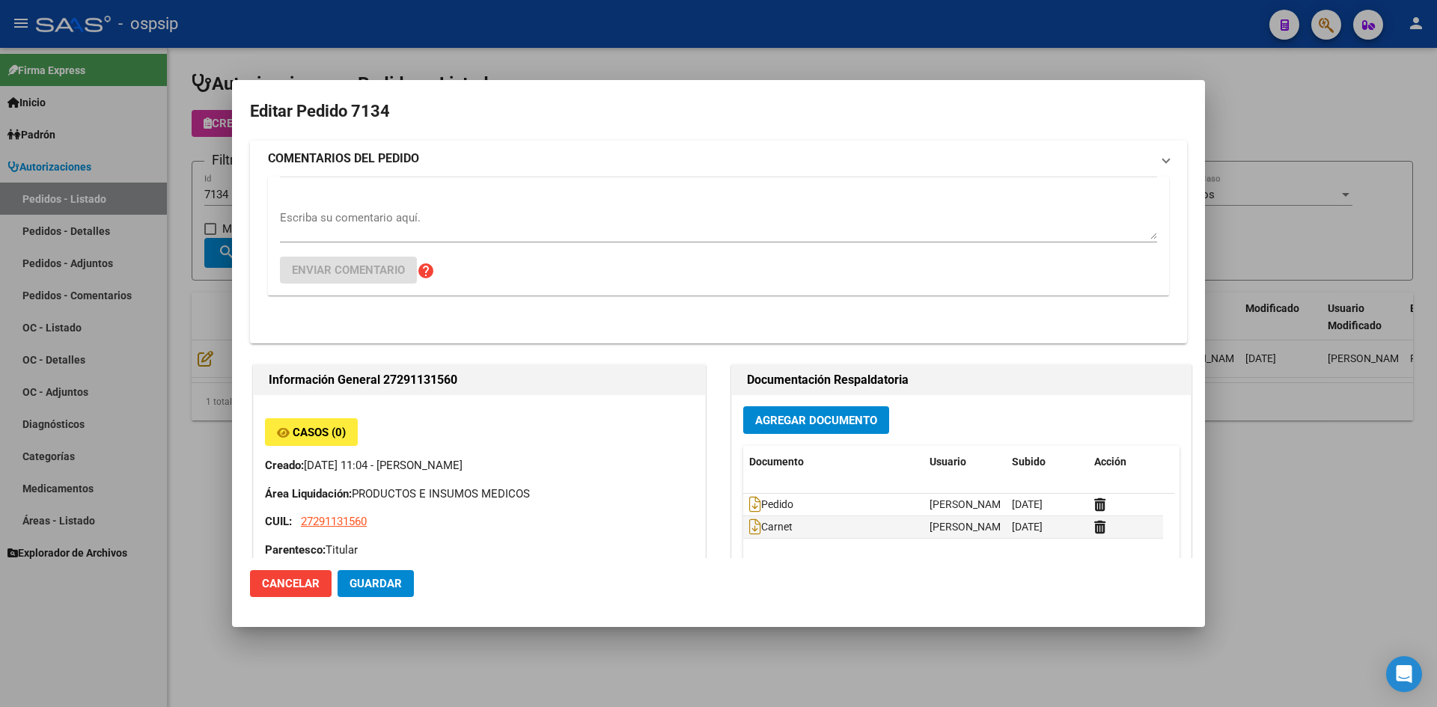
type input "[GEOGRAPHIC_DATA], VENADO TUERTO, [PERSON_NAME] 245"
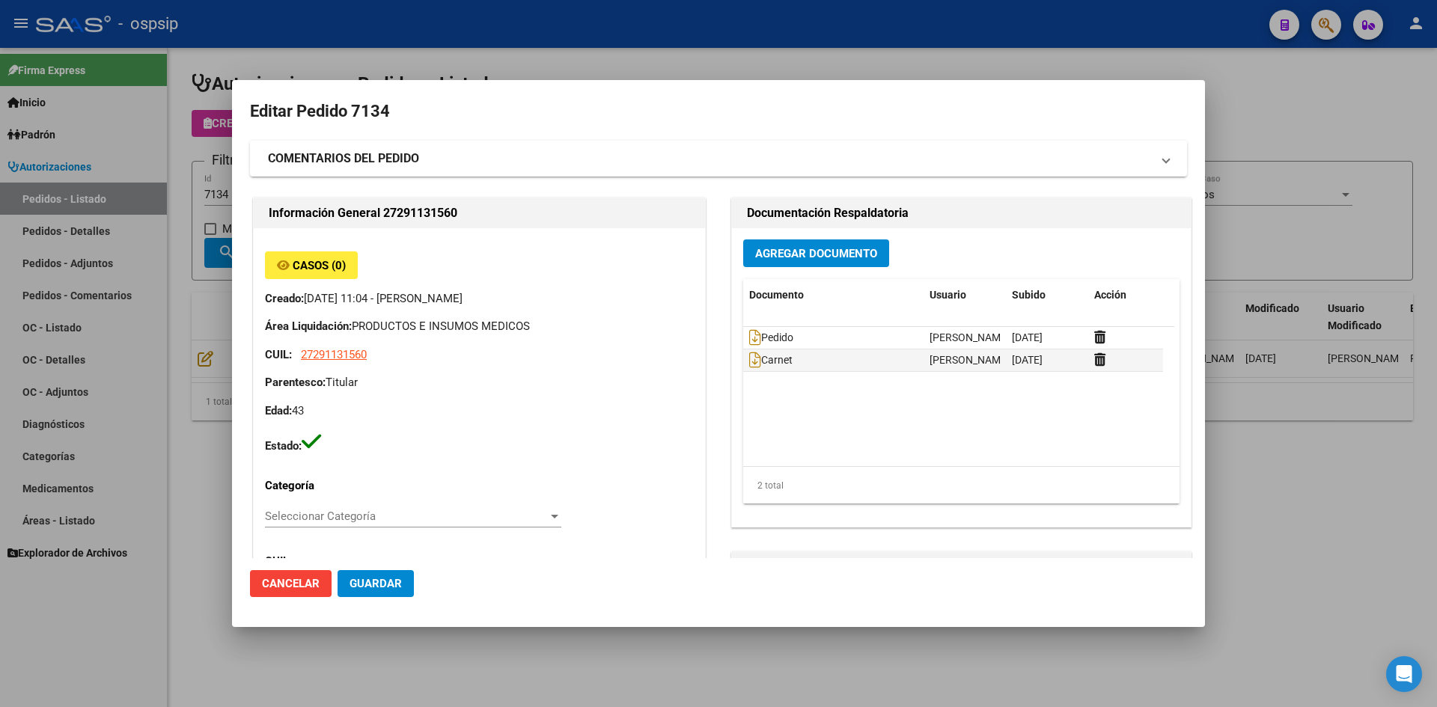
scroll to position [0, 0]
drag, startPoint x: 706, startPoint y: 34, endPoint x: 546, endPoint y: 1, distance: 162.9
click at [705, 34] on div at bounding box center [718, 353] width 1437 height 707
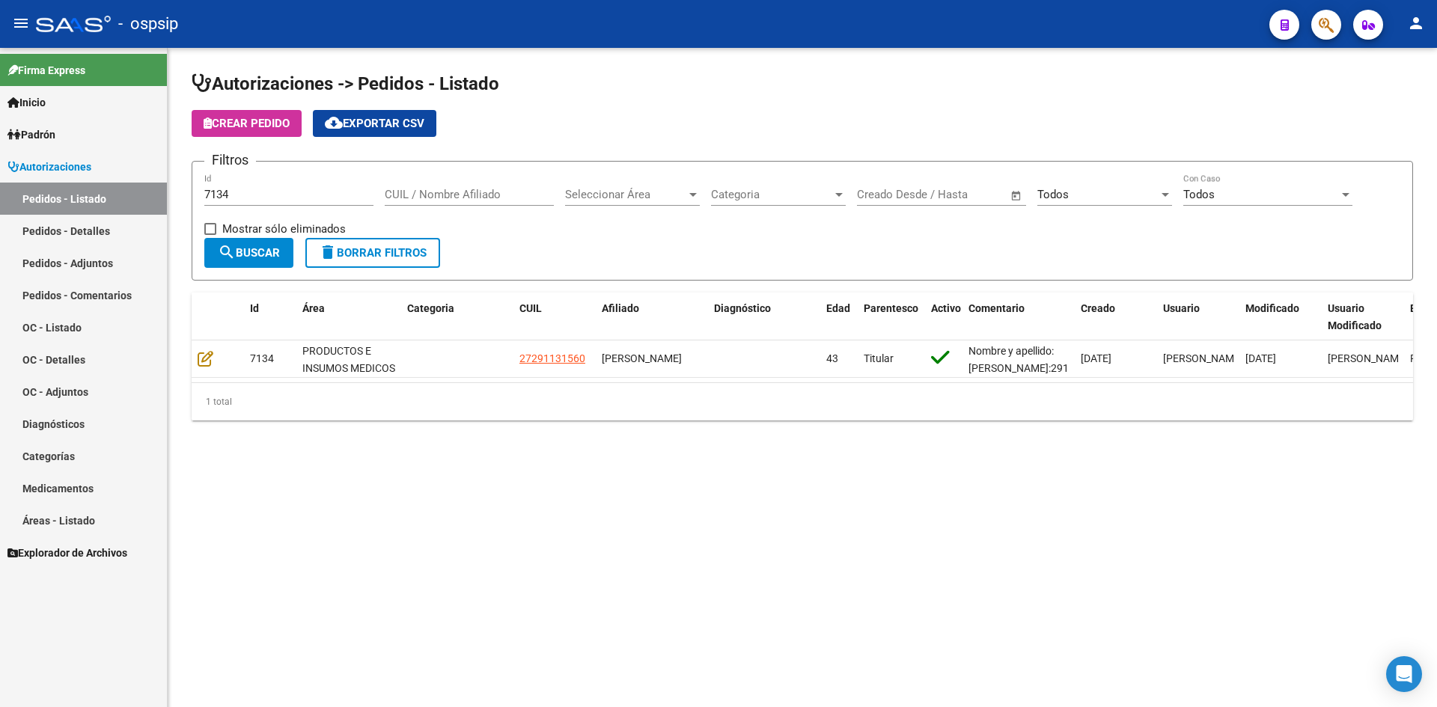
click at [296, 196] on input "7134" at bounding box center [288, 194] width 169 height 13
drag, startPoint x: 296, startPoint y: 196, endPoint x: 308, endPoint y: 196, distance: 12.0
click at [297, 198] on input "7134" at bounding box center [288, 194] width 169 height 13
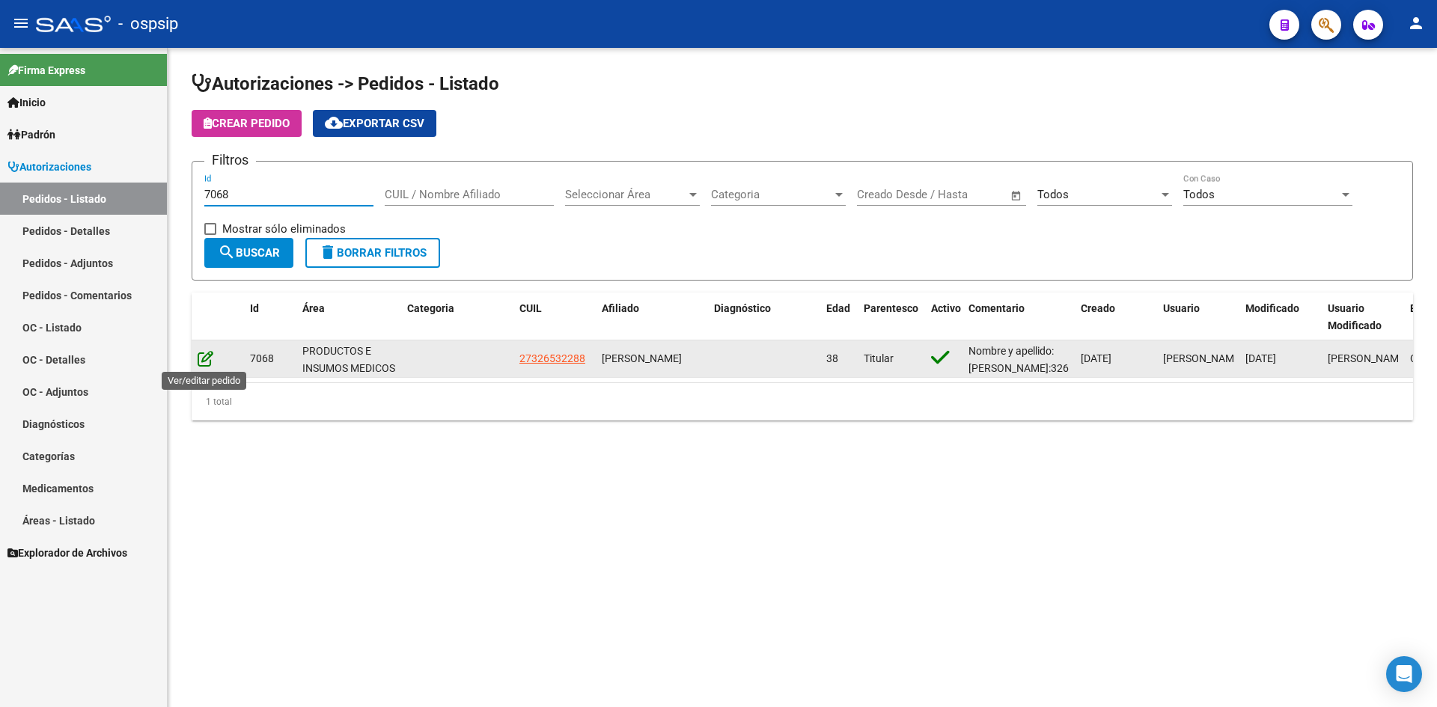
type input "7068"
click at [204, 354] on icon at bounding box center [206, 358] width 16 height 16
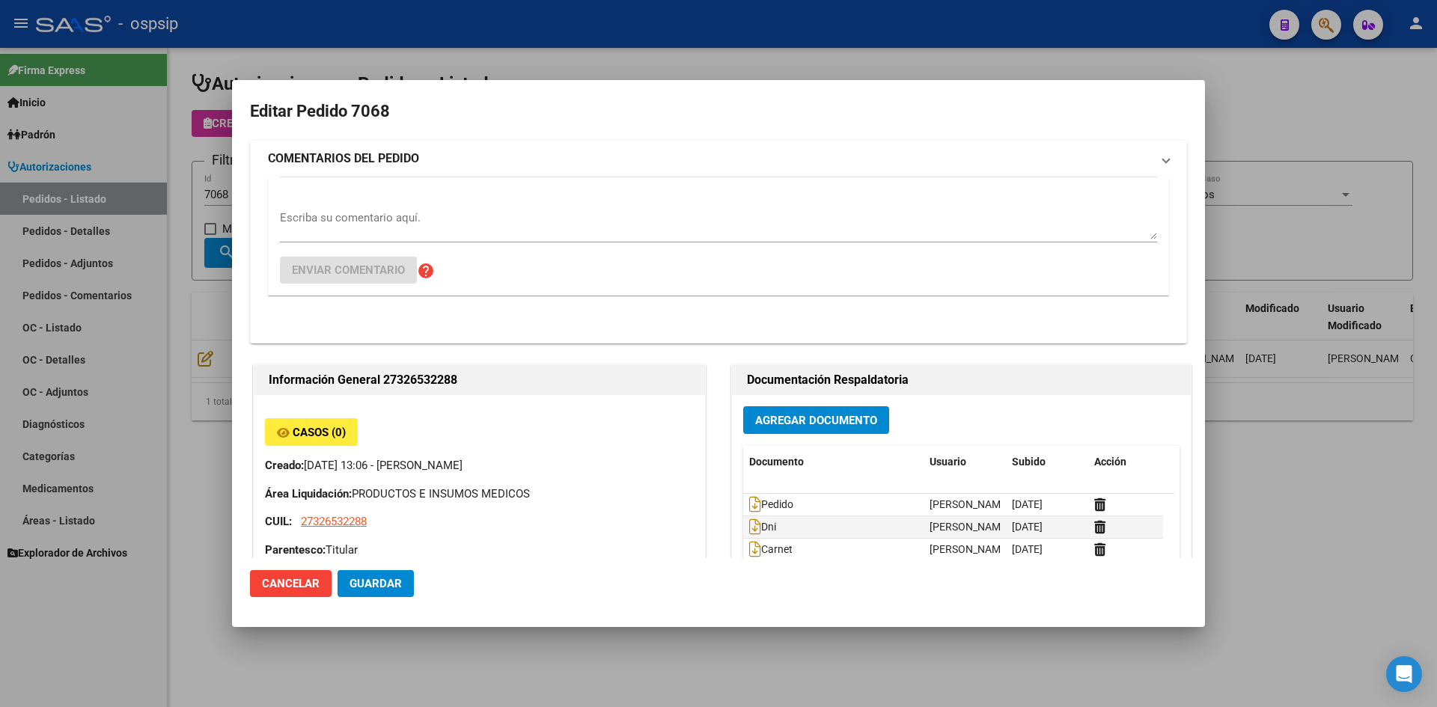
type input "[GEOGRAPHIC_DATA], BOSQUES, LOBOS 1999"
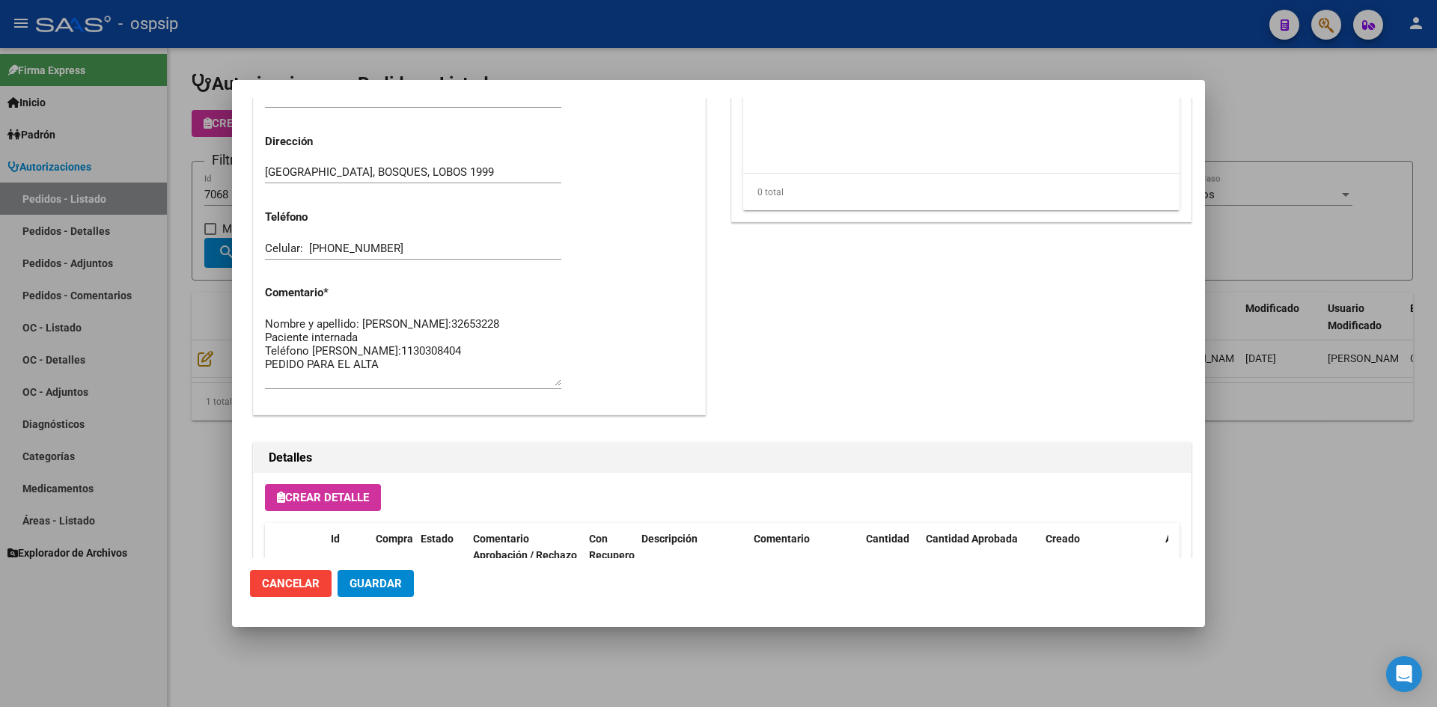
scroll to position [673, 0]
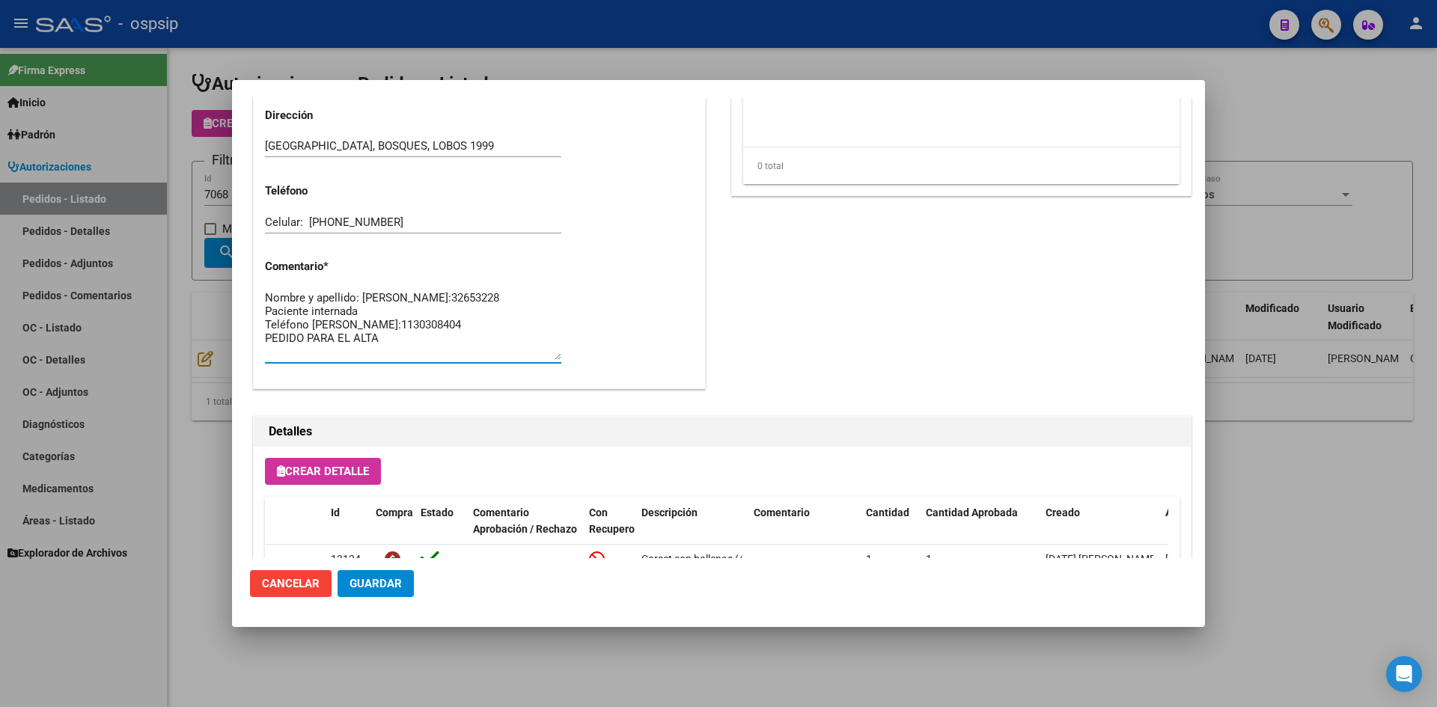
drag, startPoint x: 396, startPoint y: 338, endPoint x: 455, endPoint y: 340, distance: 59.1
click at [455, 338] on textarea "Nombre y apellido: [PERSON_NAME]:32653228 Paciente internada Teléfono [PERSON_N…" at bounding box center [413, 325] width 296 height 70
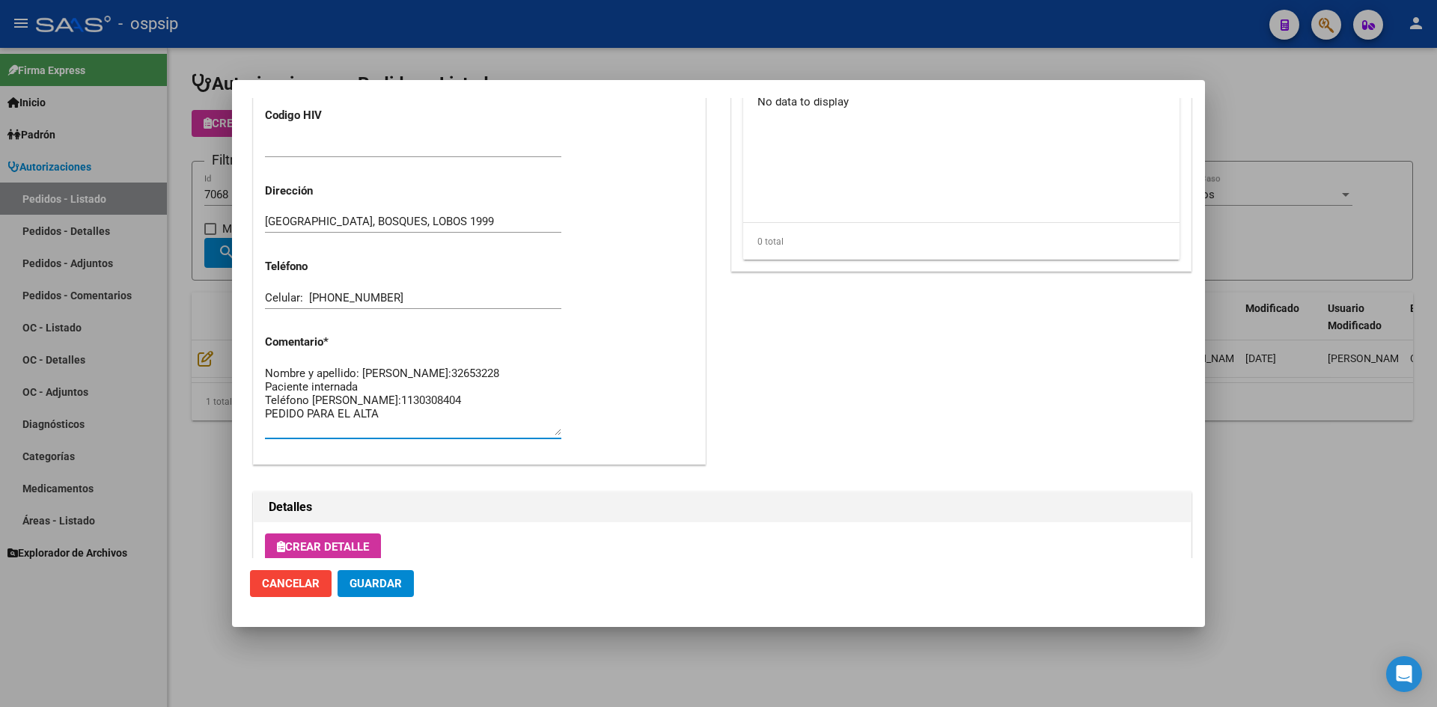
scroll to position [599, 0]
drag, startPoint x: 310, startPoint y: 296, endPoint x: 370, endPoint y: 296, distance: 60.6
click at [370, 296] on input "Celular: [PHONE_NUMBER]" at bounding box center [413, 296] width 296 height 13
drag, startPoint x: 394, startPoint y: 410, endPoint x: 468, endPoint y: 410, distance: 73.3
click at [468, 410] on textarea "Nombre y apellido: [PERSON_NAME]:32653228 Paciente internada Teléfono [PERSON_N…" at bounding box center [413, 399] width 296 height 70
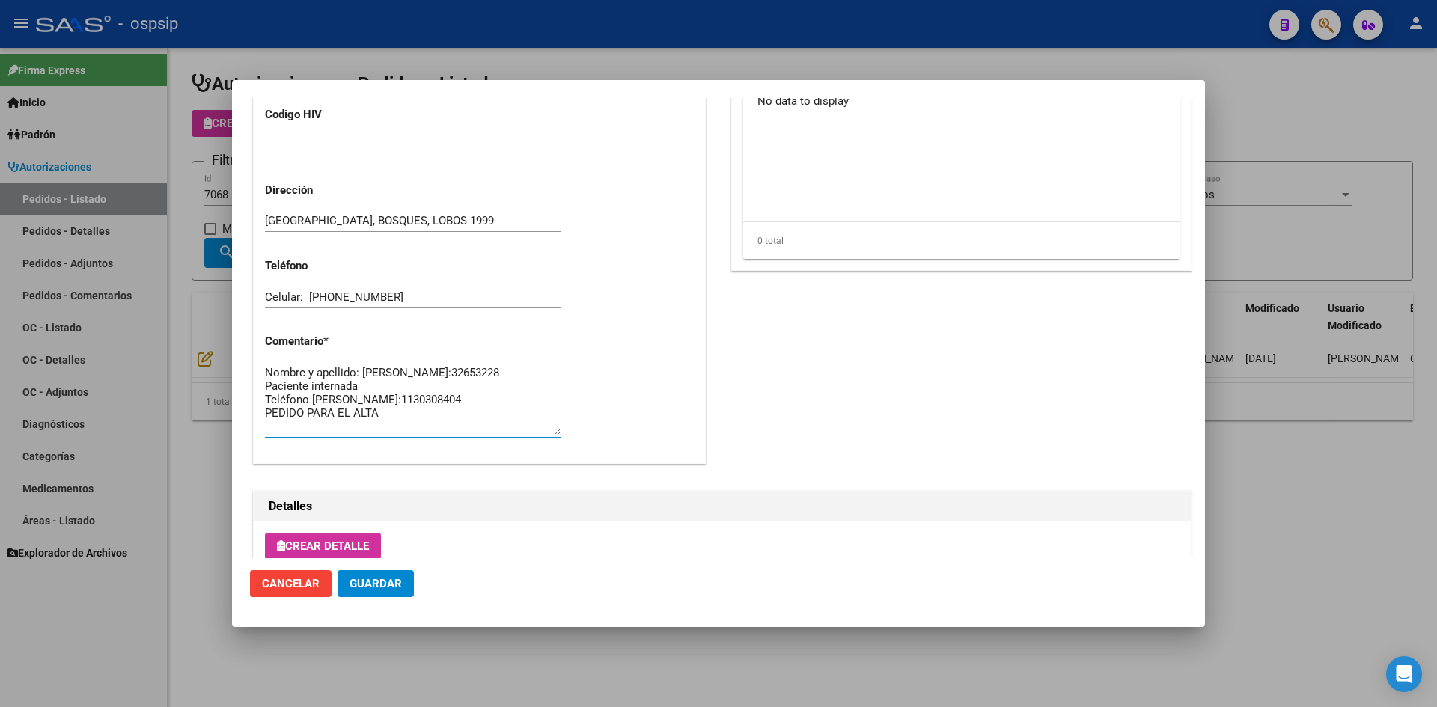
drag, startPoint x: 887, startPoint y: 40, endPoint x: 864, endPoint y: 47, distance: 23.7
click at [886, 40] on div at bounding box center [718, 353] width 1437 height 707
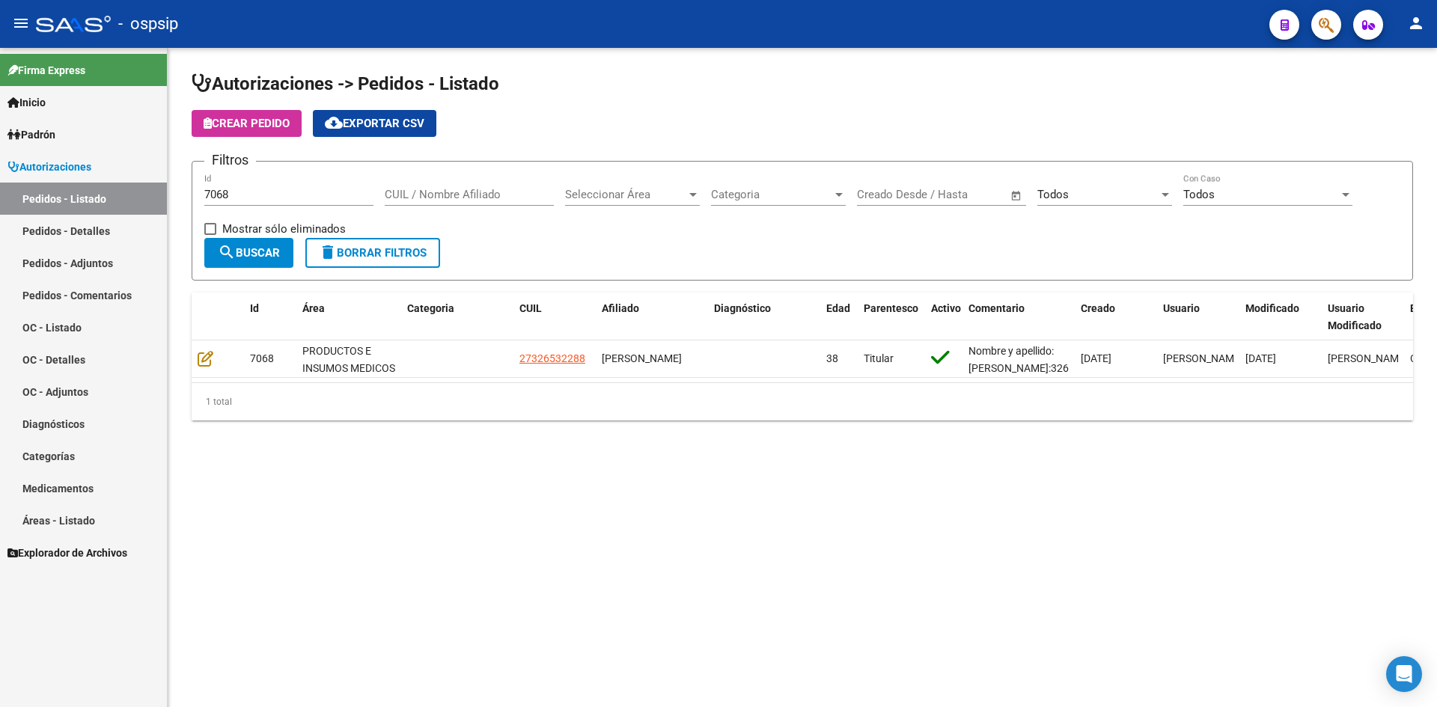
drag, startPoint x: 554, startPoint y: 248, endPoint x: 200, endPoint y: 4, distance: 430.2
click at [553, 248] on form "Filtros 7068 Id CUIL / Nombre Afiliado Seleccionar Área Seleccionar Área Catego…" at bounding box center [802, 221] width 1221 height 120
click at [277, 196] on input "7068" at bounding box center [288, 194] width 169 height 13
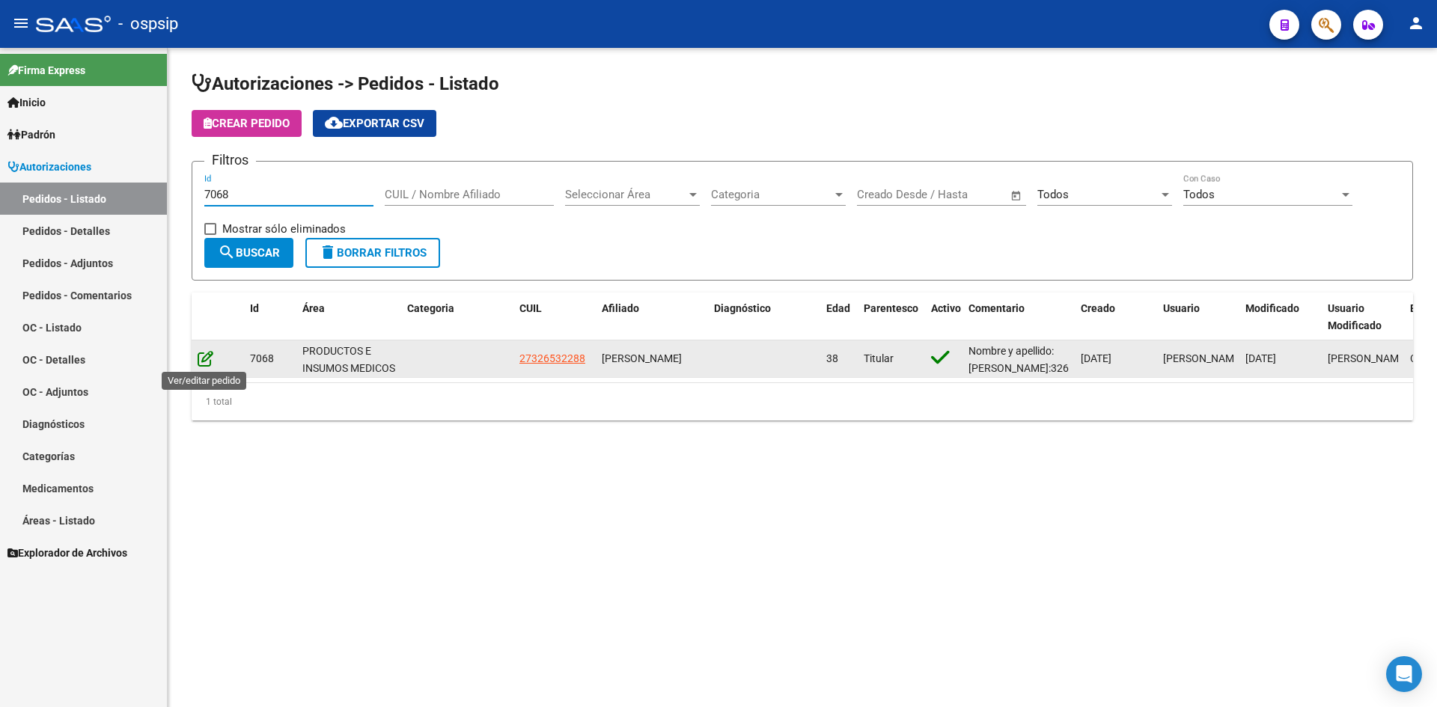
click at [205, 364] on icon at bounding box center [206, 358] width 16 height 16
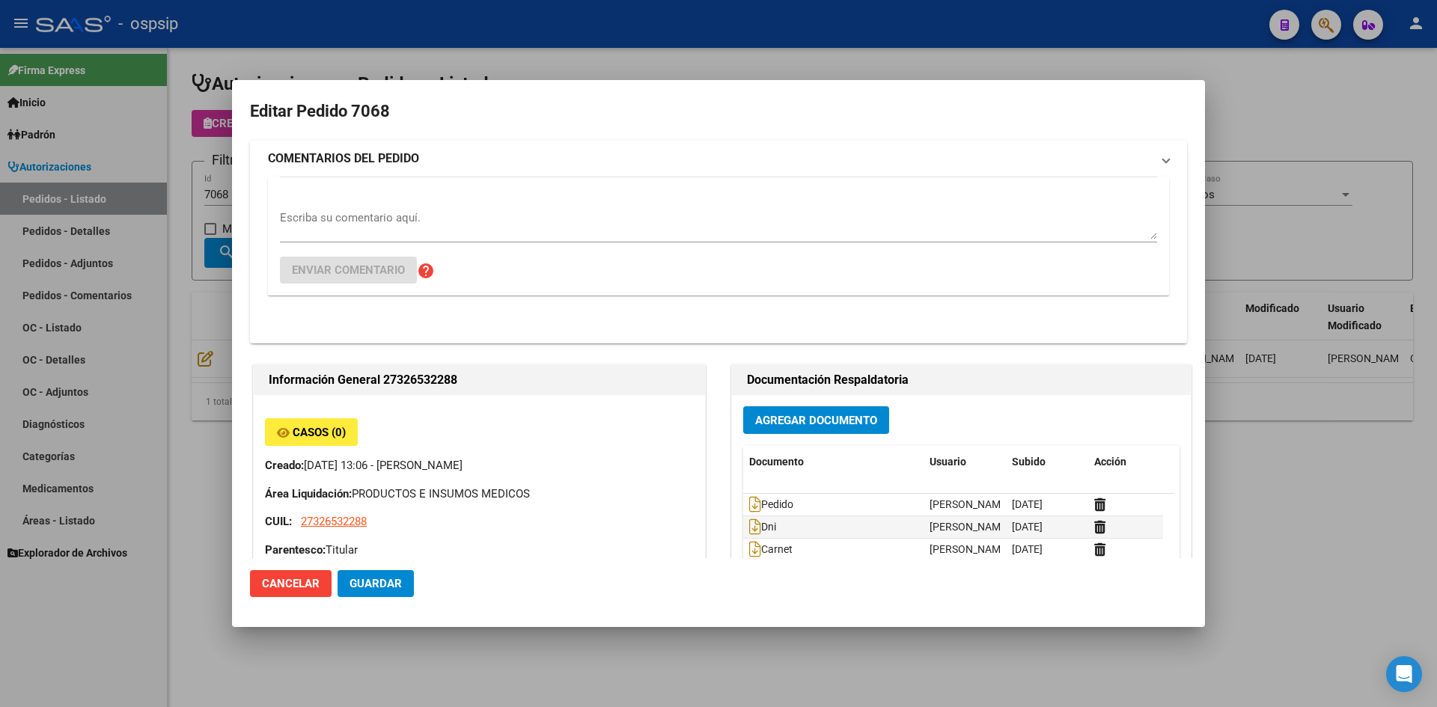
type input "[GEOGRAPHIC_DATA], BOSQUES, LOBOS 1999"
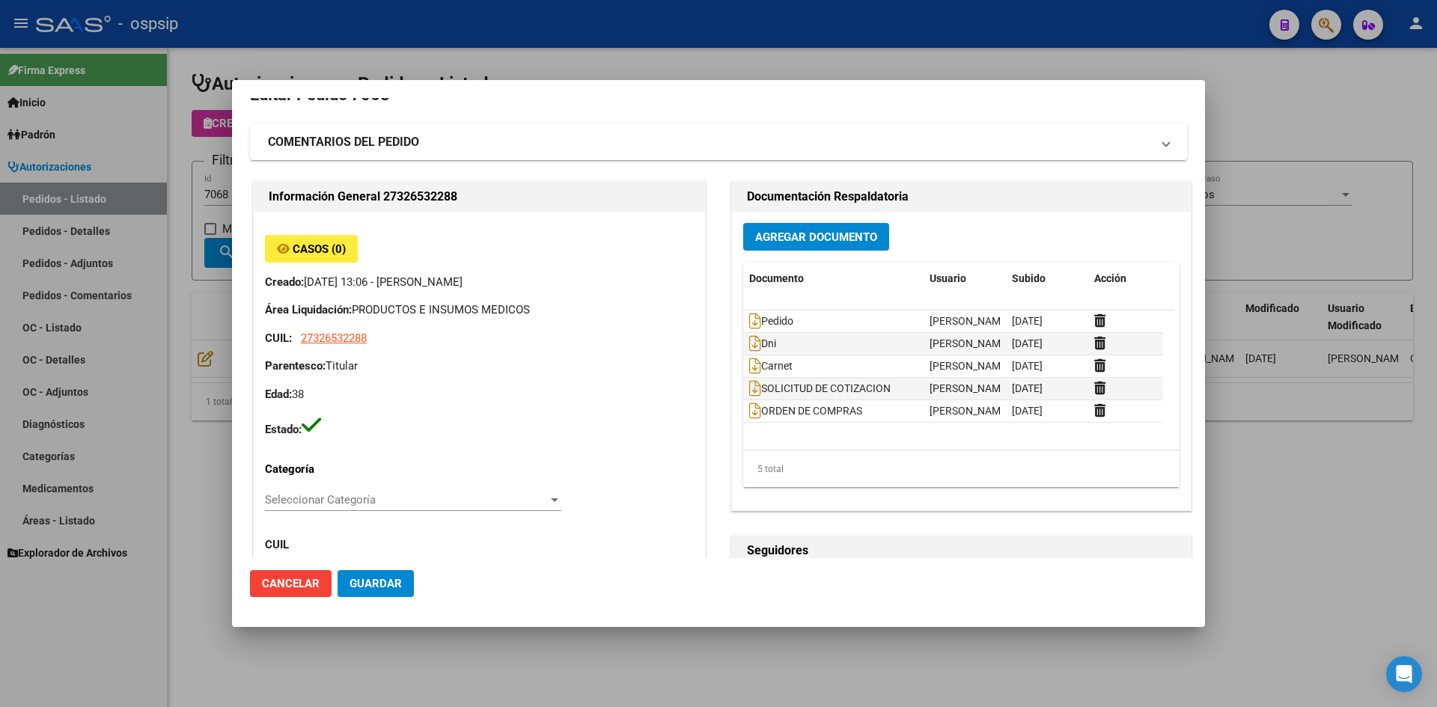
scroll to position [0, 0]
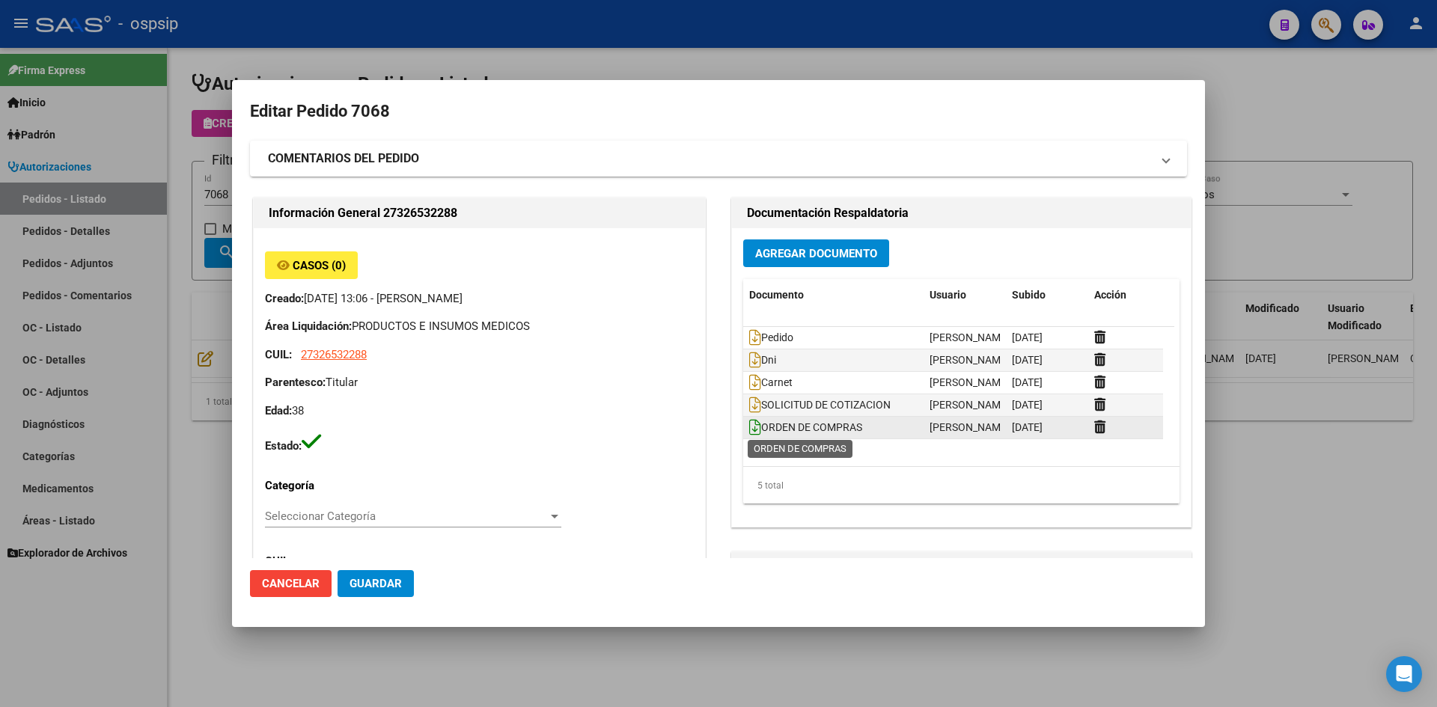
click at [749, 429] on icon at bounding box center [755, 427] width 12 height 16
drag, startPoint x: 706, startPoint y: 137, endPoint x: 715, endPoint y: 219, distance: 82.9
click at [714, 230] on div "Información General 27326532288 Casos (0) Creado: [DATE] 13:06 - [PERSON_NAME] …" at bounding box center [718, 641] width 937 height 892
click at [666, 64] on div at bounding box center [718, 353] width 1437 height 707
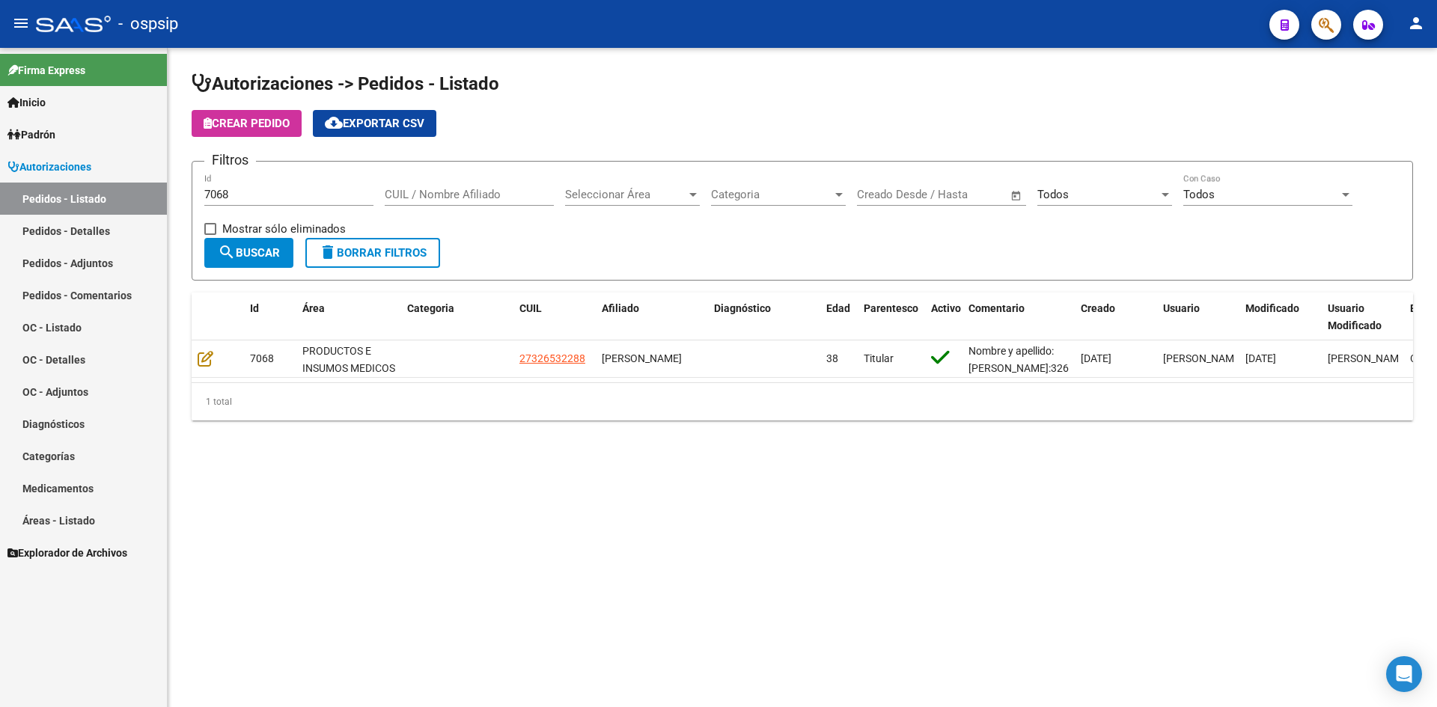
click at [254, 195] on input "7068" at bounding box center [288, 194] width 169 height 13
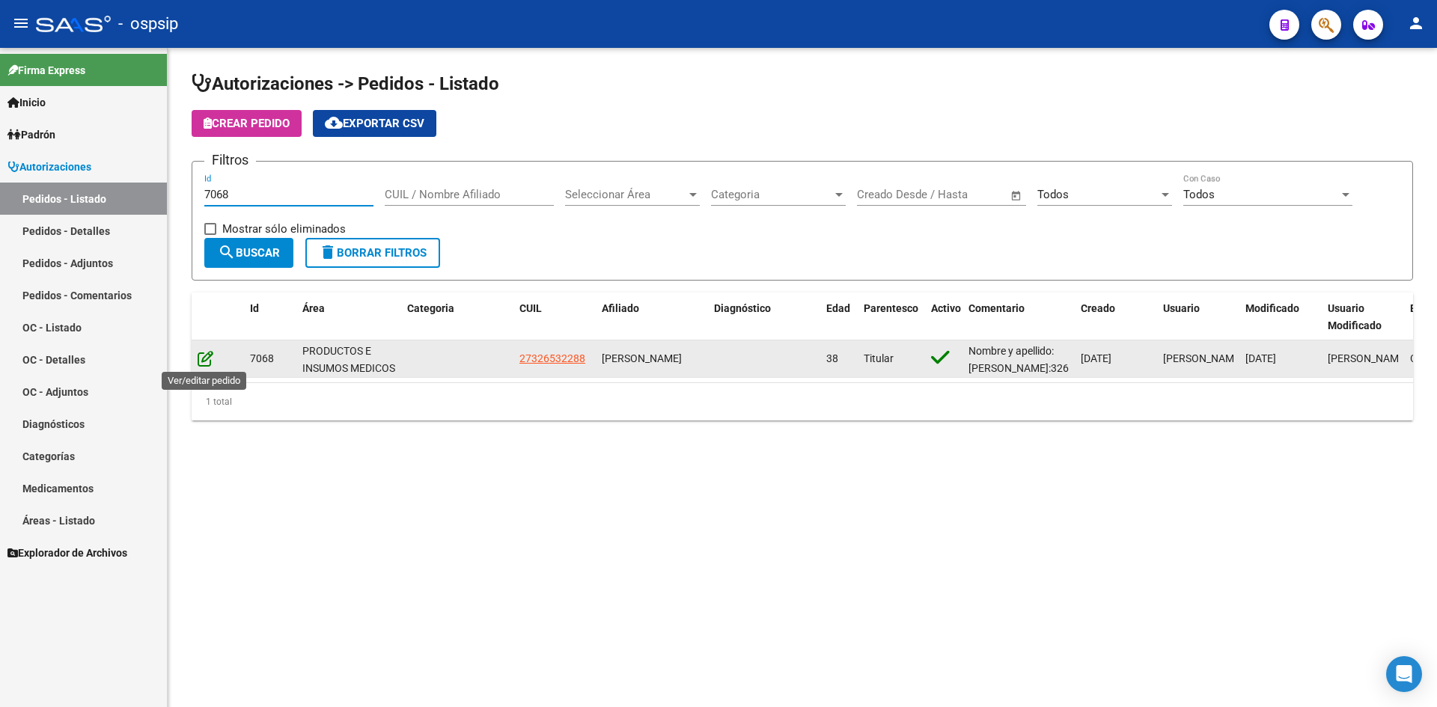
type input "7068"
click at [207, 358] on icon at bounding box center [206, 358] width 16 height 16
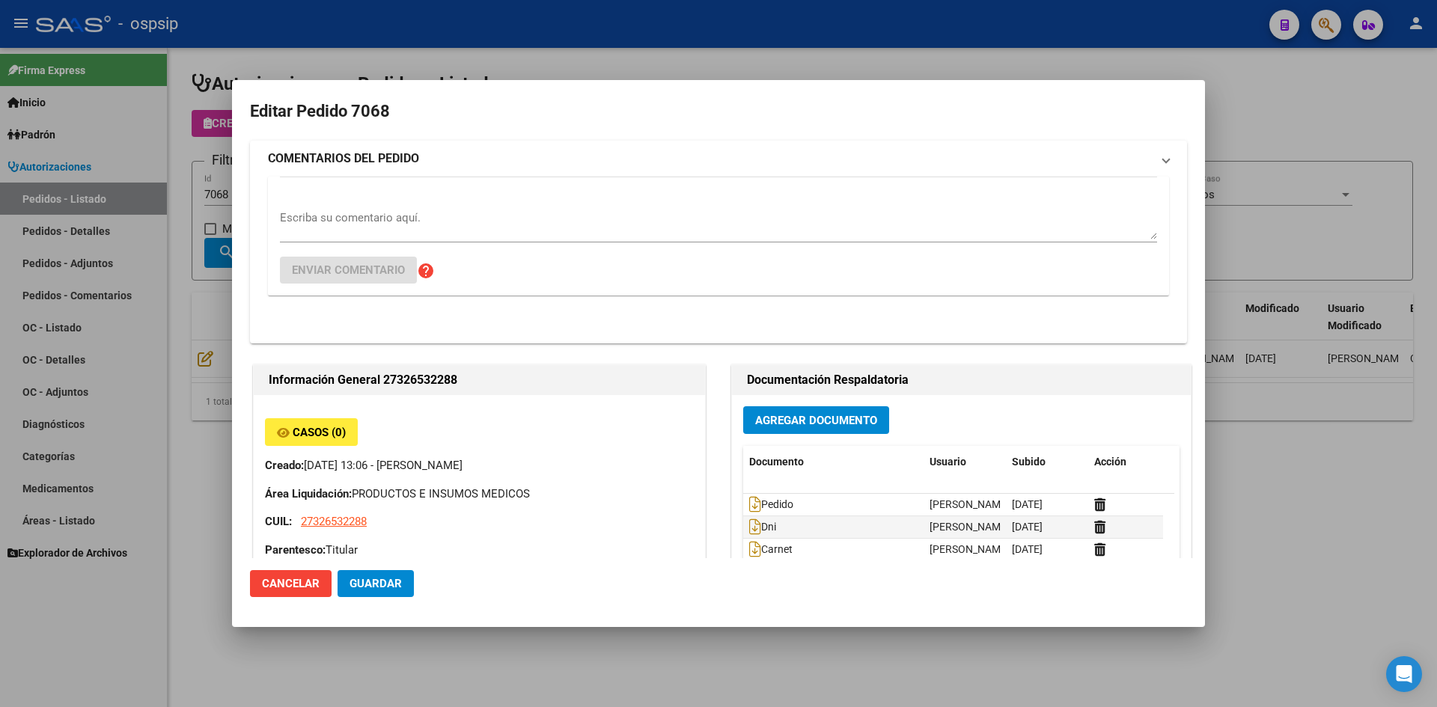
type input "[GEOGRAPHIC_DATA], BOSQUES, LOBOS 1999"
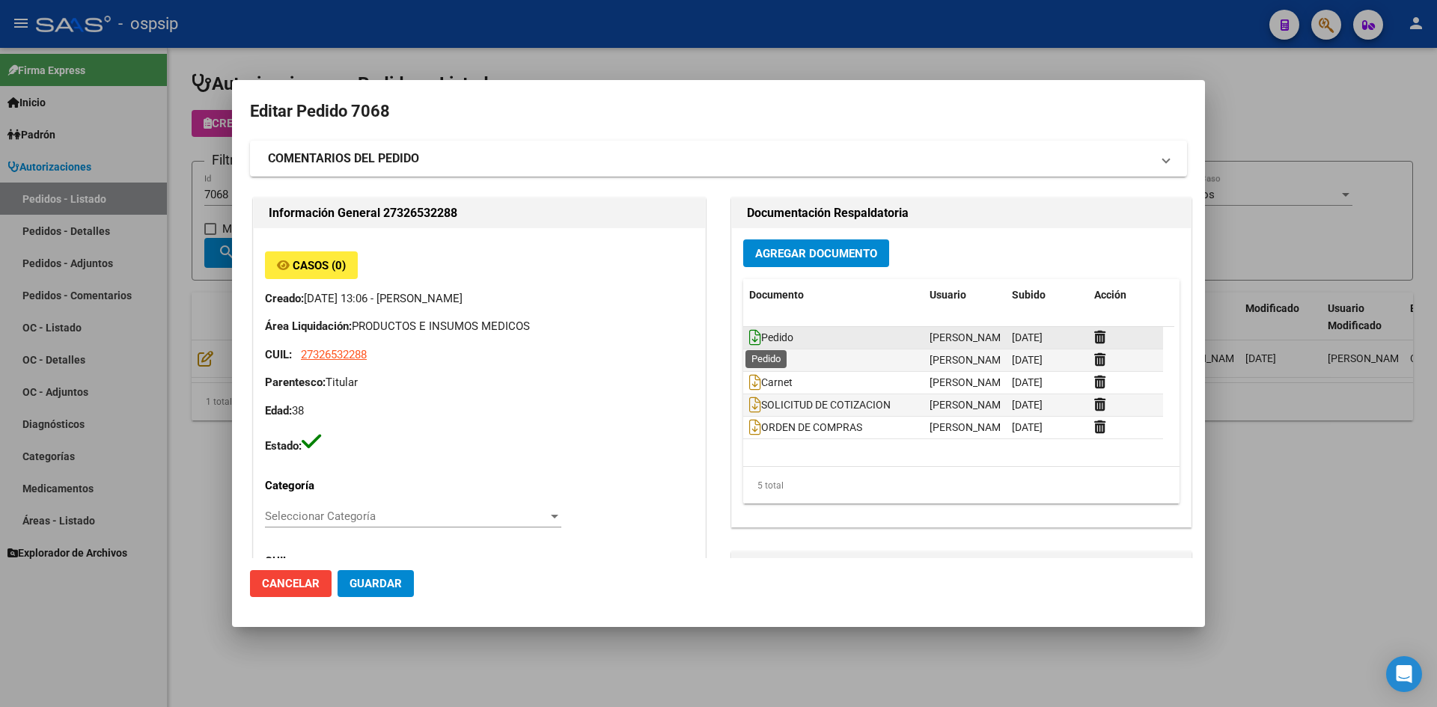
click at [749, 337] on icon at bounding box center [755, 337] width 12 height 16
click at [685, 67] on div at bounding box center [718, 353] width 1437 height 707
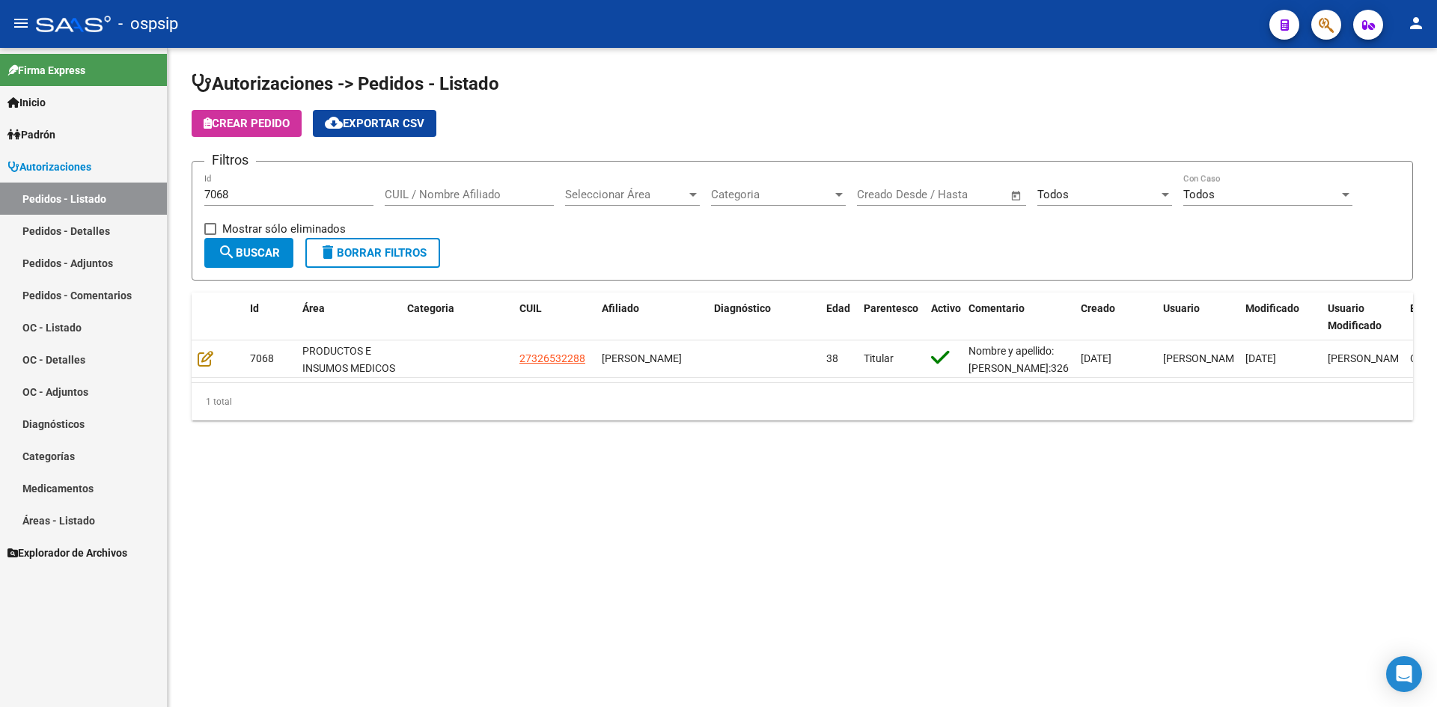
click at [221, 194] on input "7068" at bounding box center [288, 194] width 169 height 13
drag, startPoint x: 688, startPoint y: 140, endPoint x: 534, endPoint y: 146, distance: 153.5
click at [681, 141] on app-list-header "Autorizaciones -> Pedidos - Listado Crear Pedido cloud_download Exportar CSV Fi…" at bounding box center [802, 176] width 1221 height 209
drag, startPoint x: 818, startPoint y: 111, endPoint x: 703, endPoint y: 67, distance: 123.1
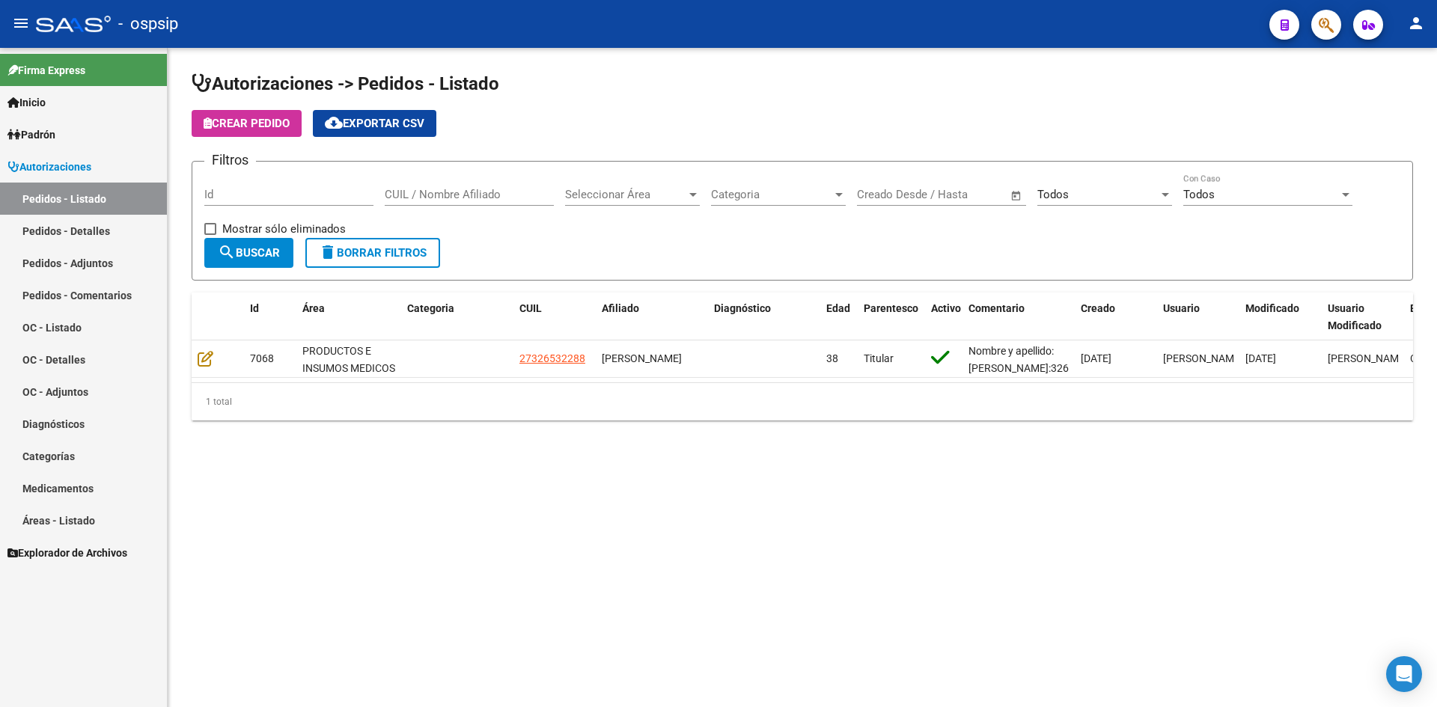
click at [814, 109] on app-list-header "Autorizaciones -> Pedidos - Listado Crear Pedido cloud_download Exportar CSV Fi…" at bounding box center [802, 176] width 1221 height 209
click at [323, 189] on input "Id" at bounding box center [288, 194] width 169 height 13
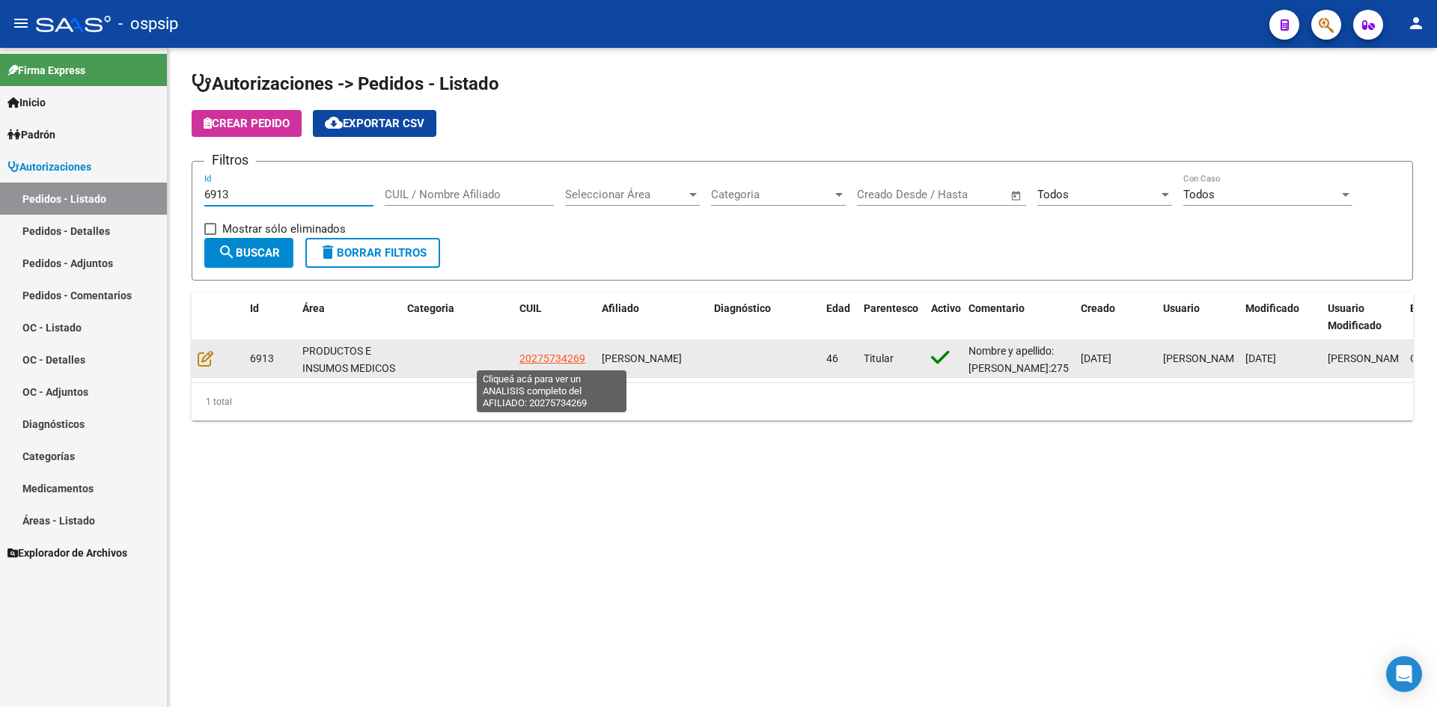
type input "6913"
click at [537, 361] on span "20275734269" at bounding box center [552, 358] width 66 height 12
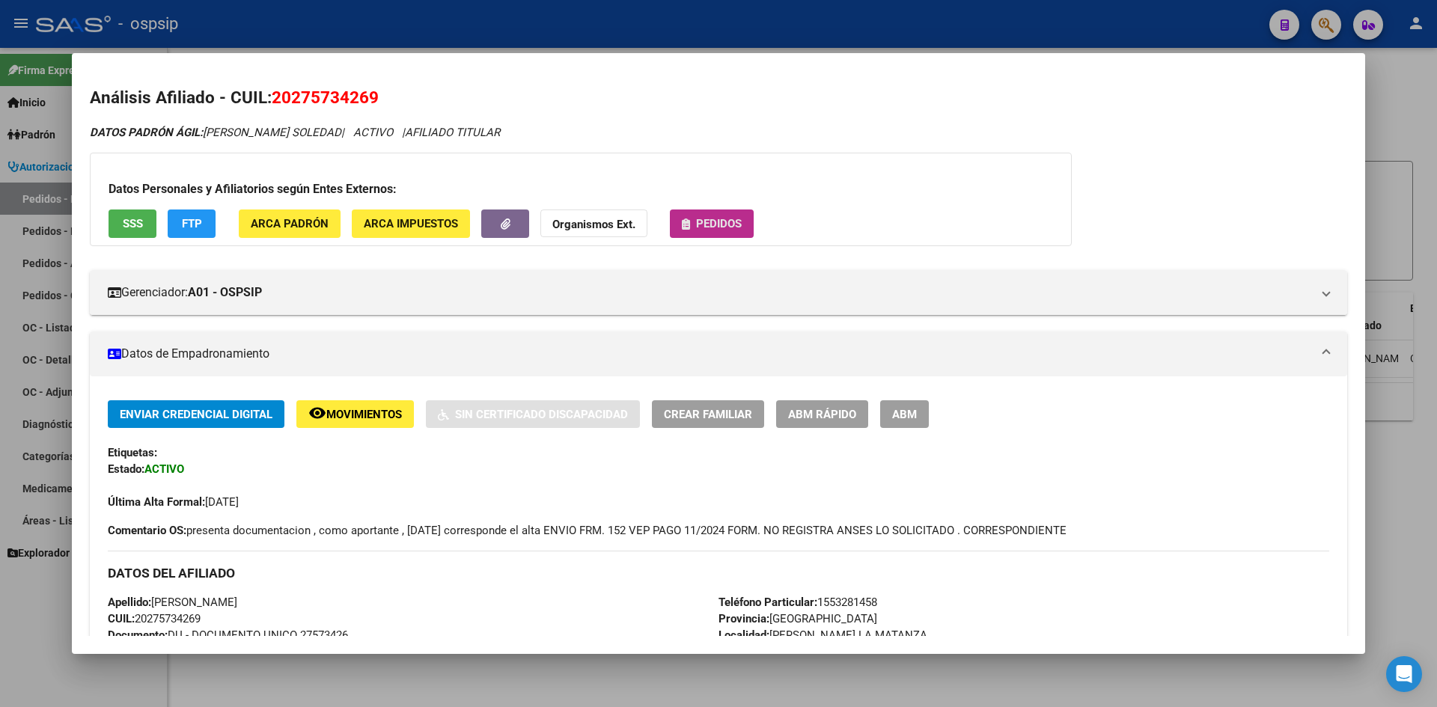
click at [716, 218] on span "Pedidos" at bounding box center [719, 224] width 46 height 13
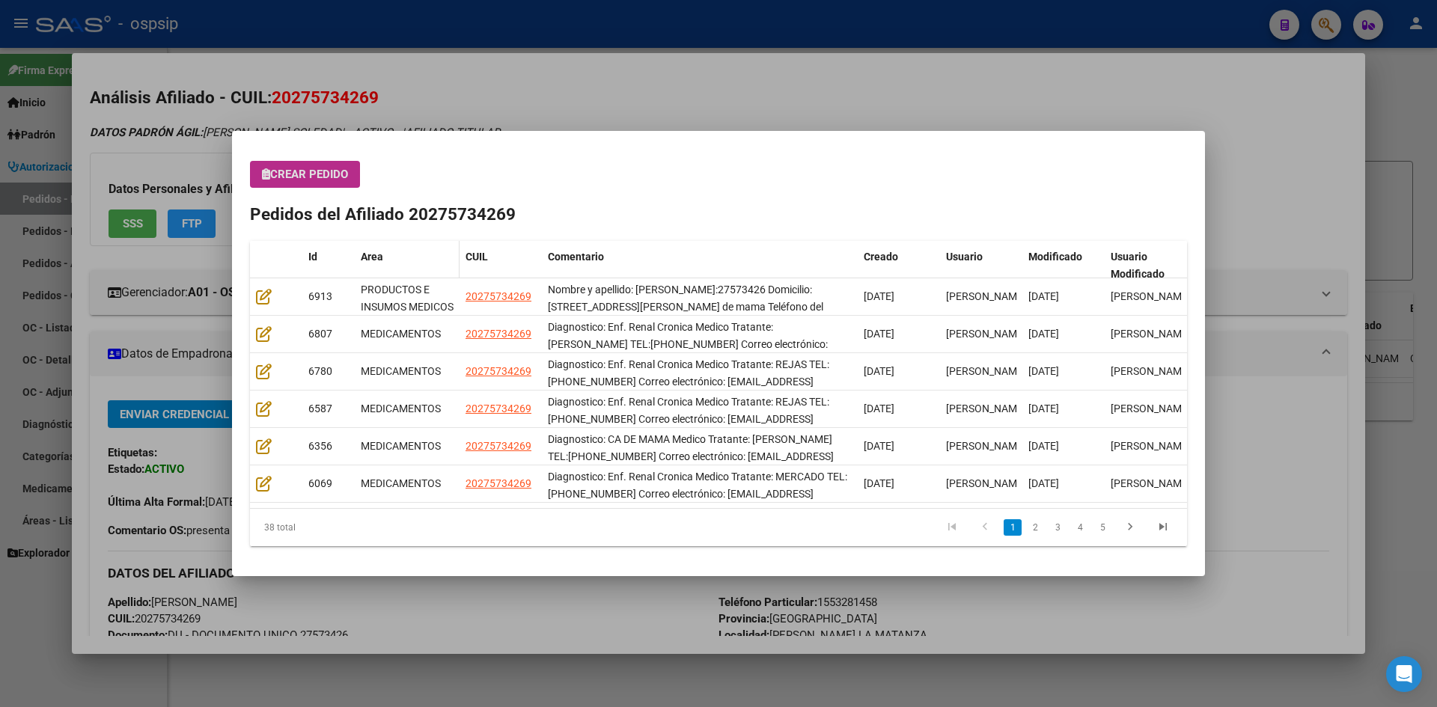
click at [376, 258] on span "Area" at bounding box center [372, 257] width 22 height 12
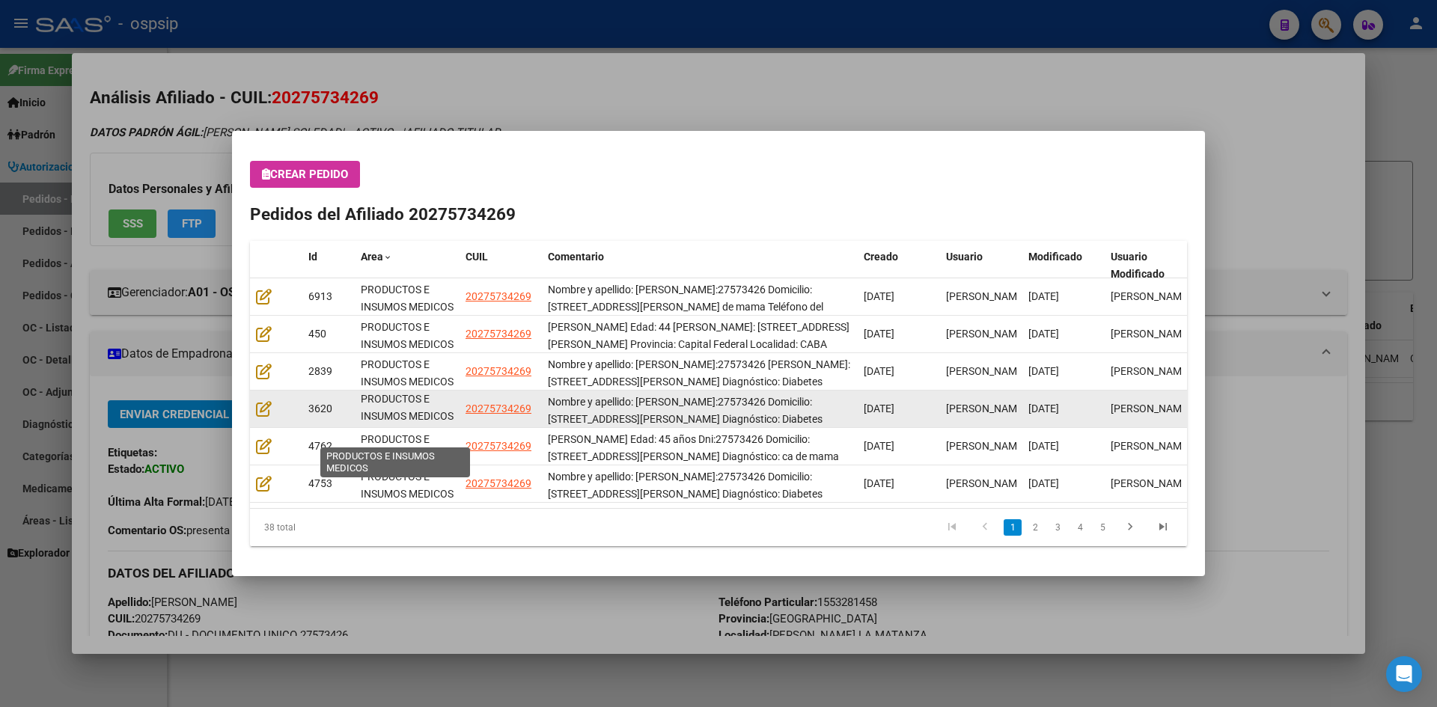
scroll to position [19, 0]
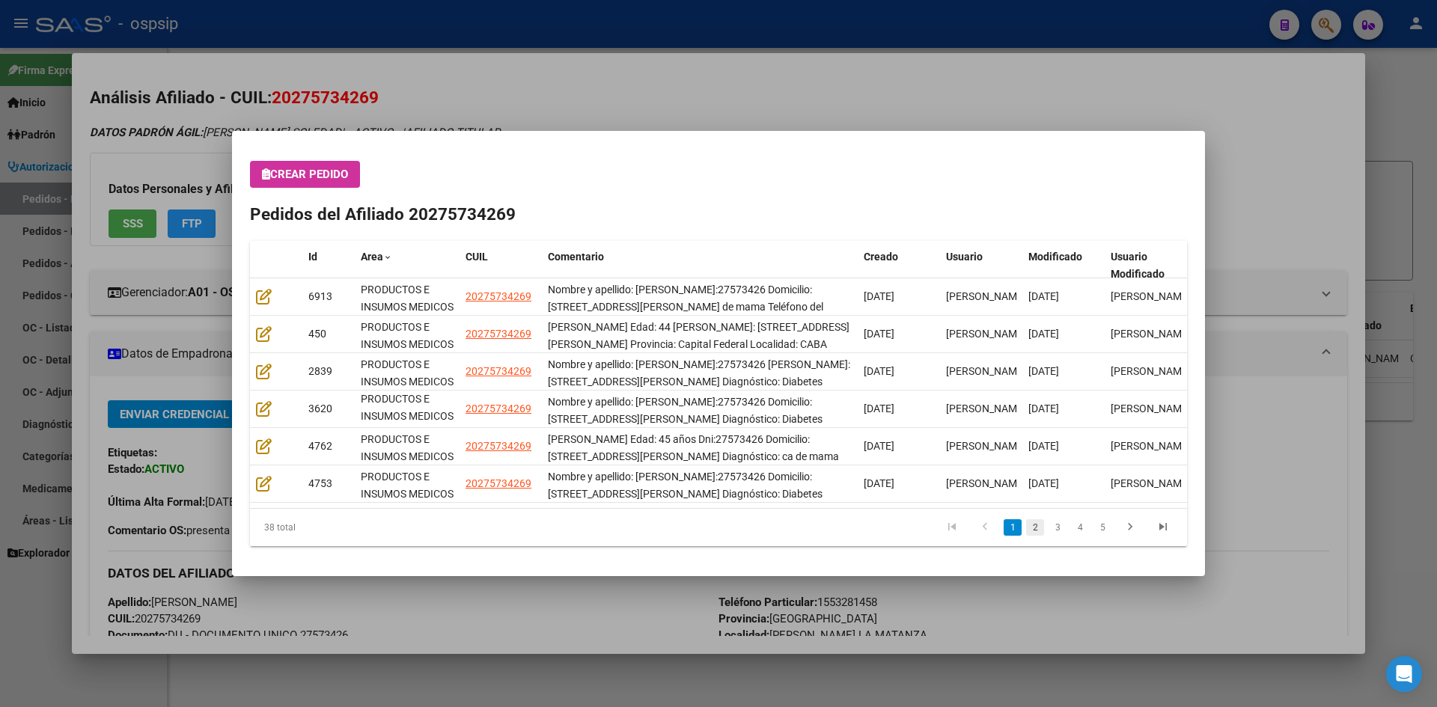
click at [1033, 527] on link "2" at bounding box center [1035, 527] width 18 height 16
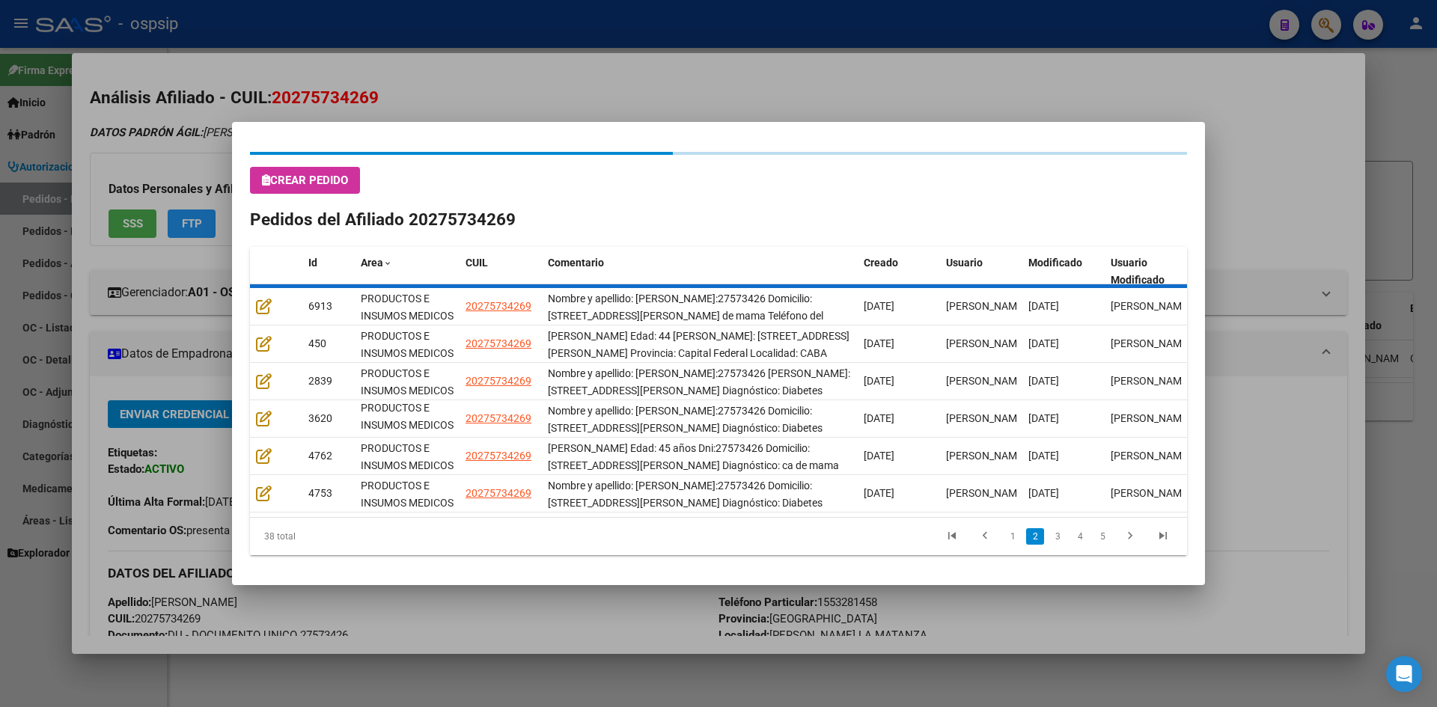
scroll to position [0, 0]
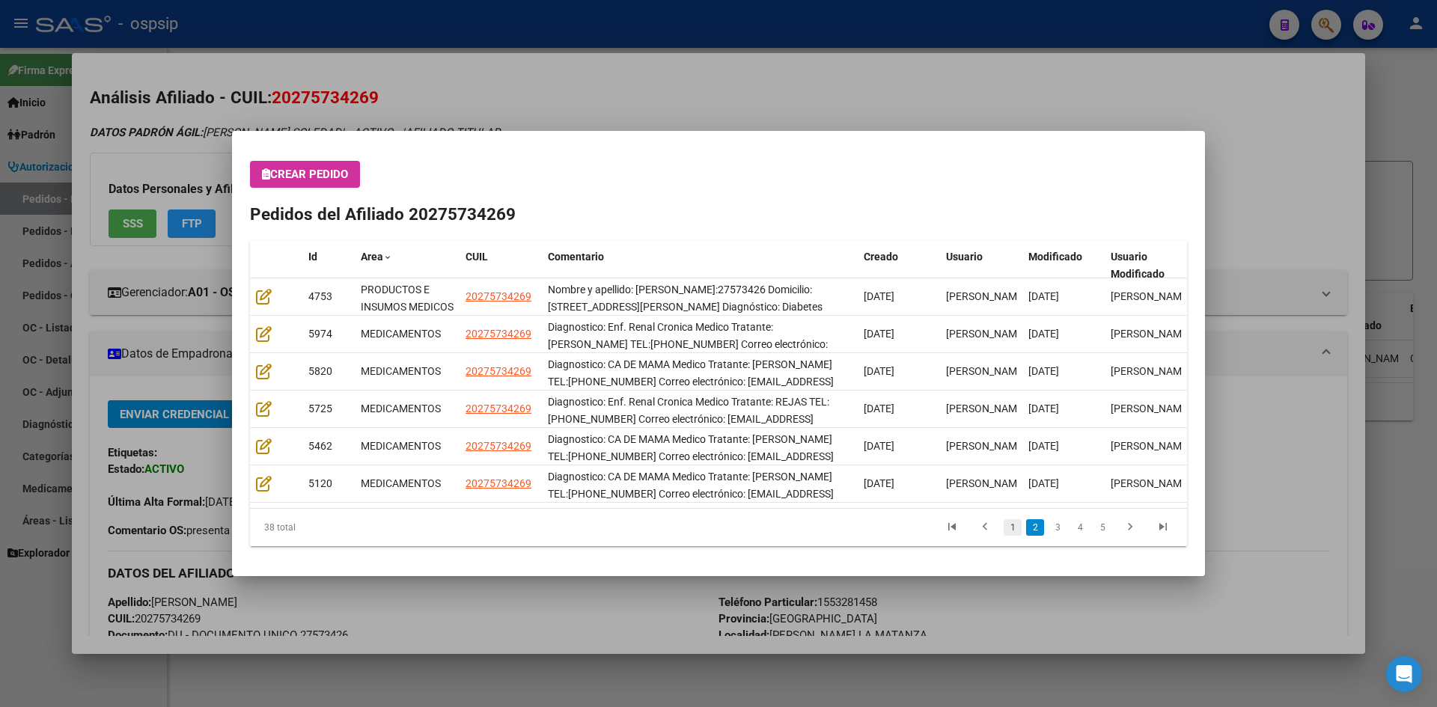
click at [1012, 529] on link "1" at bounding box center [1012, 527] width 18 height 16
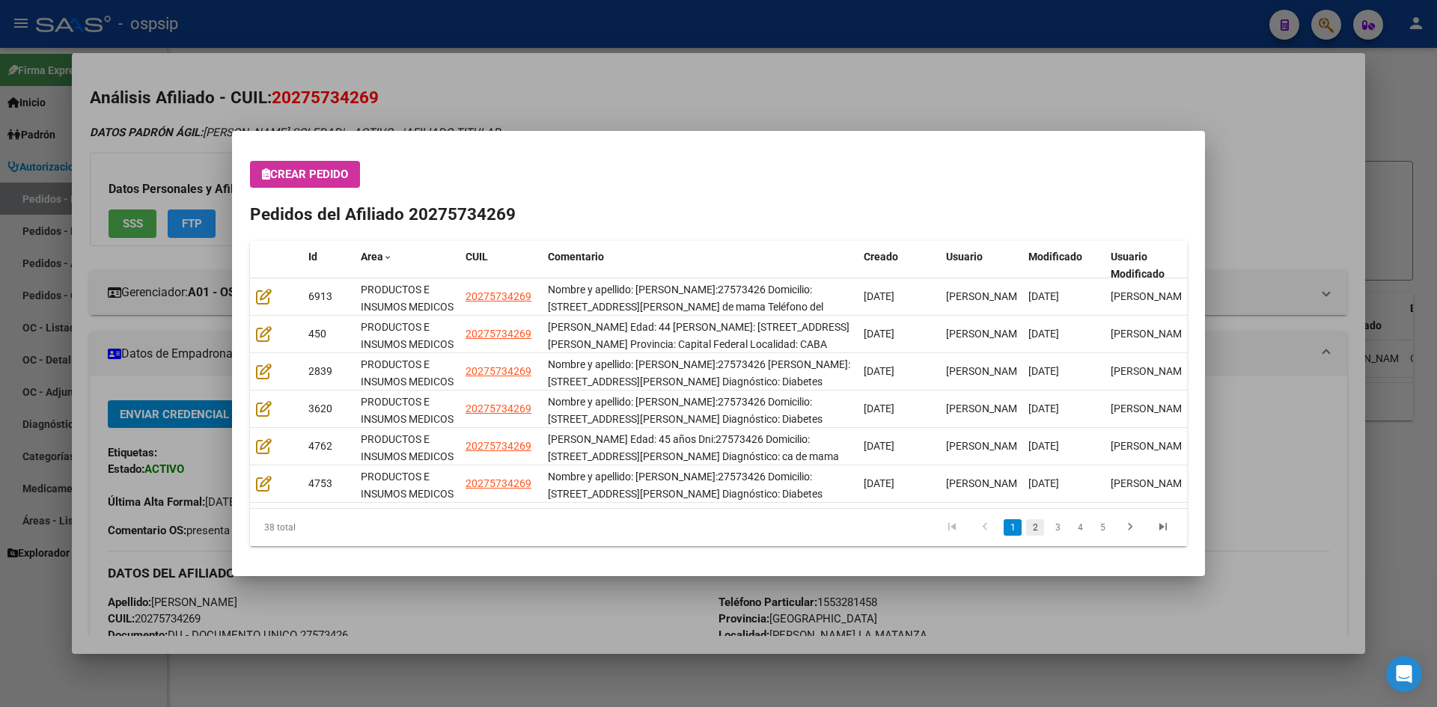
click at [1031, 523] on link "2" at bounding box center [1035, 527] width 18 height 16
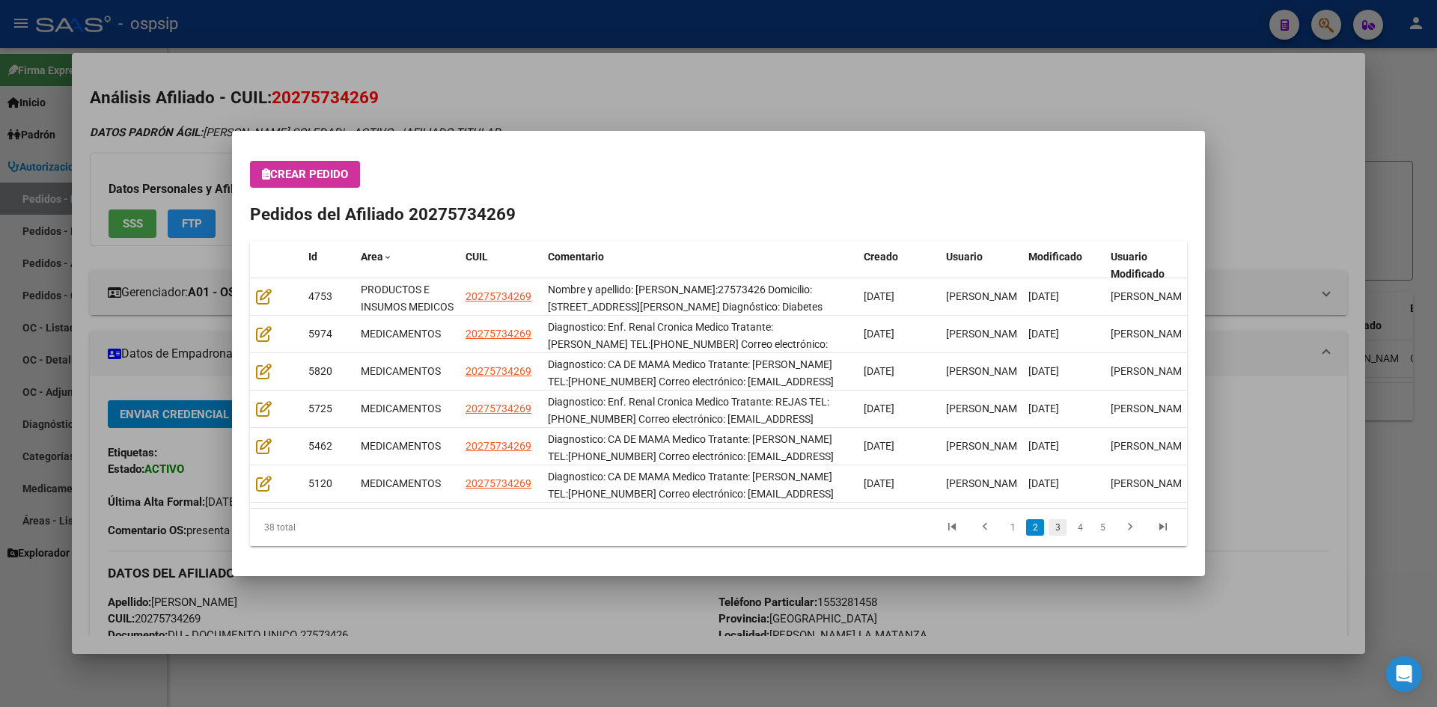
click at [1053, 527] on link "3" at bounding box center [1057, 527] width 18 height 16
click at [1036, 525] on link "2" at bounding box center [1035, 527] width 18 height 16
click at [1008, 524] on link "1" at bounding box center [1012, 527] width 18 height 16
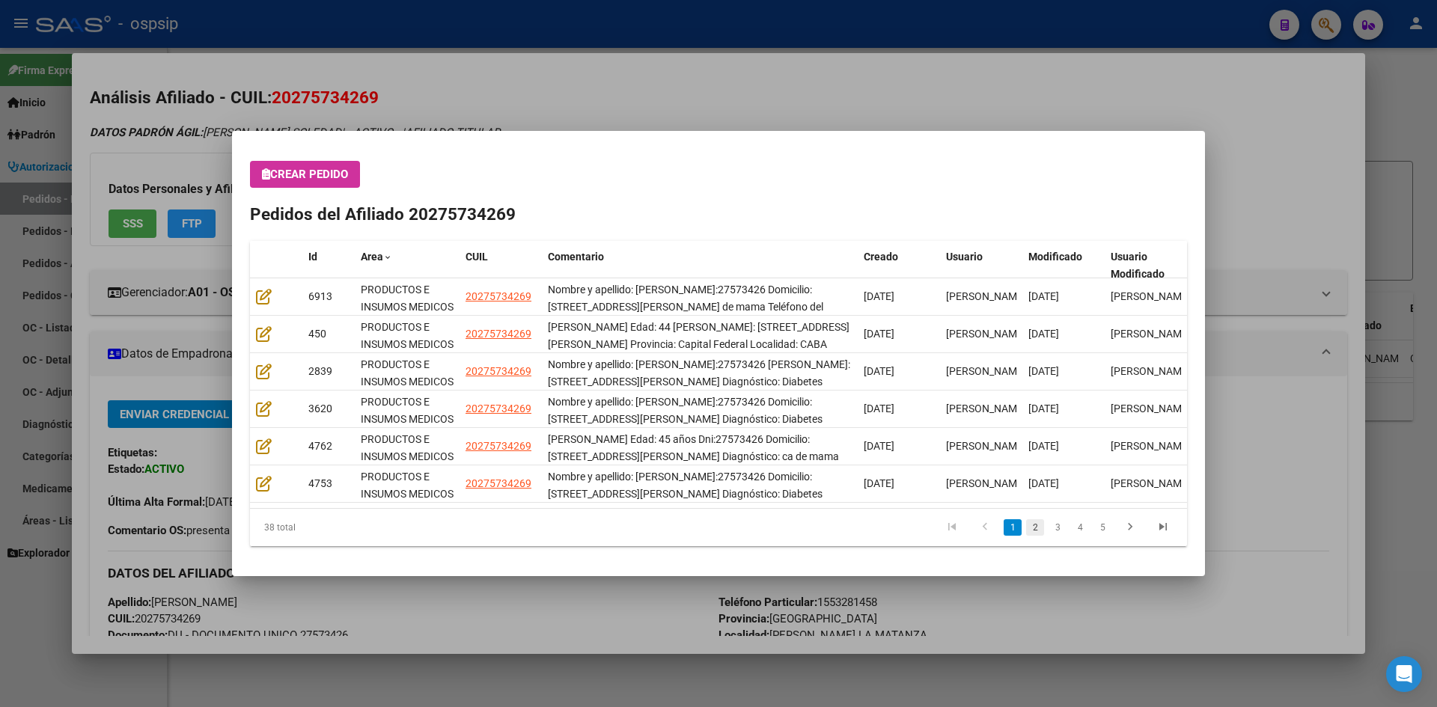
click at [1038, 525] on link "2" at bounding box center [1035, 527] width 18 height 16
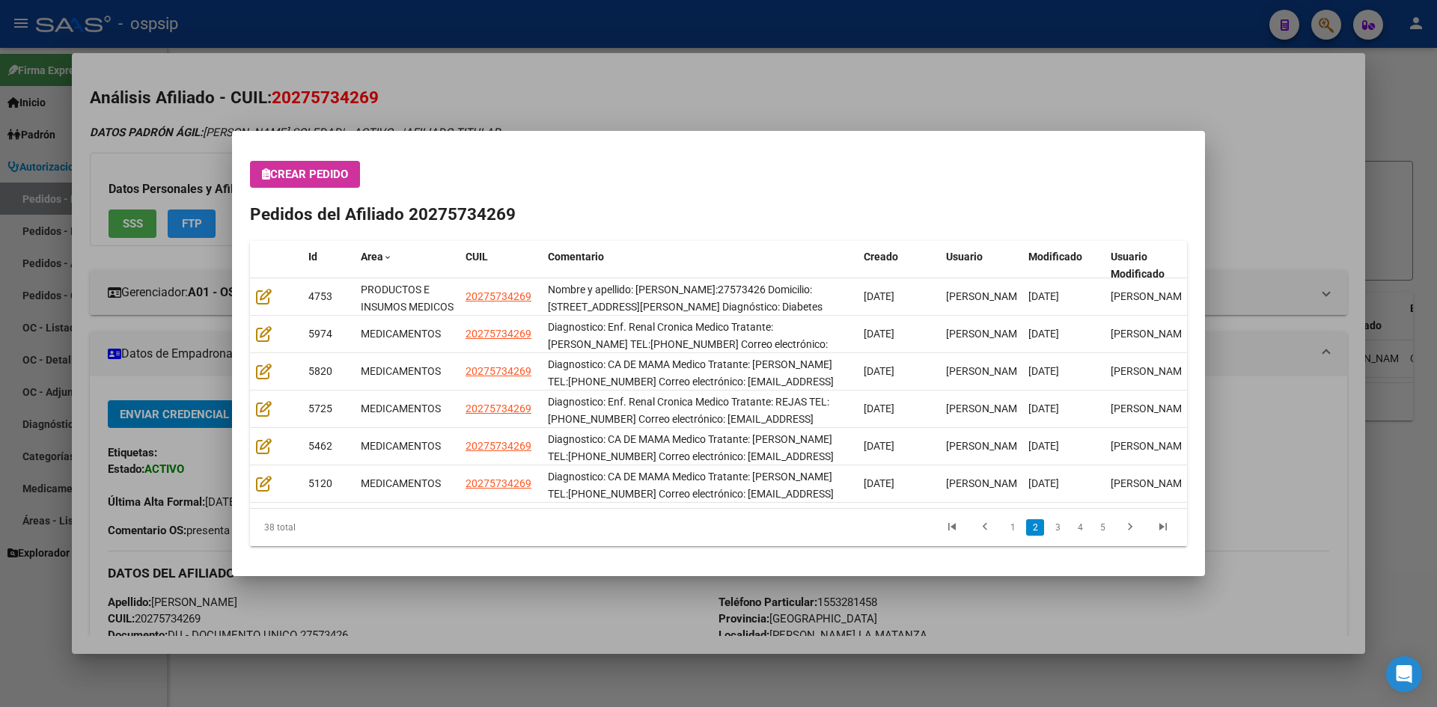
click at [816, 114] on div at bounding box center [718, 353] width 1437 height 707
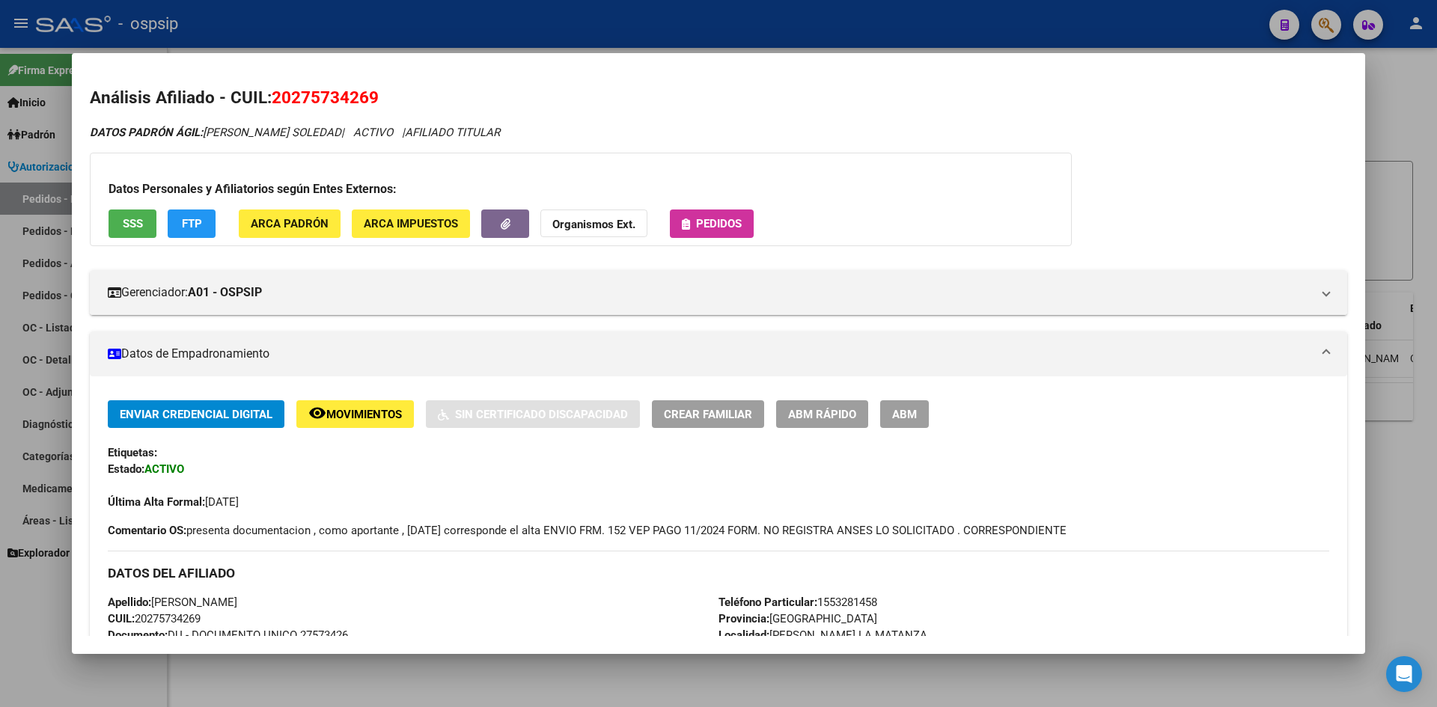
click at [406, 25] on div at bounding box center [718, 353] width 1437 height 707
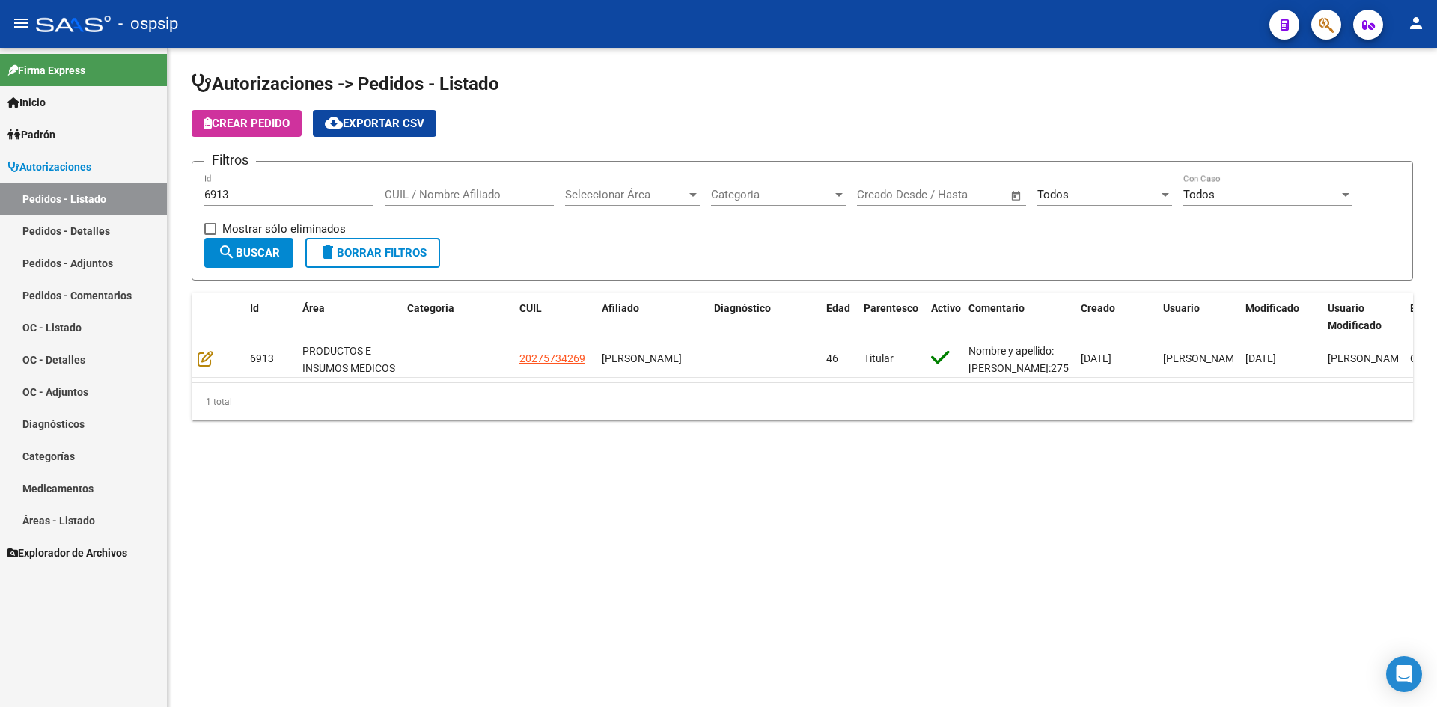
click at [602, 468] on div "Autorizaciones -> Pedidos - Listado Crear Pedido cloud_download Exportar CSV Fi…" at bounding box center [802, 258] width 1269 height 420
